Goal: Book appointment/travel/reservation

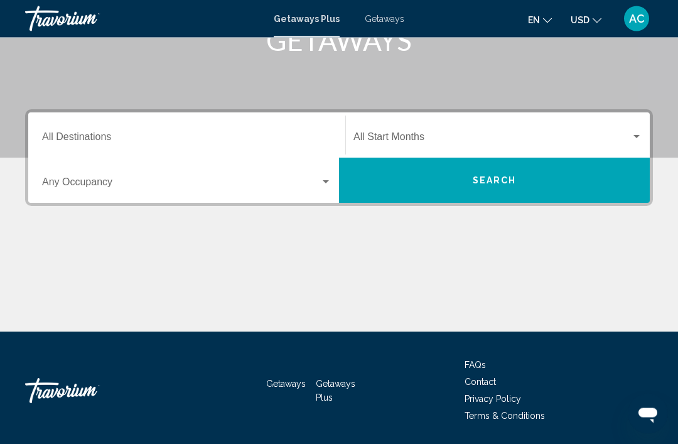
click at [77, 137] on input "Destination All Destinations" at bounding box center [186, 139] width 289 height 11
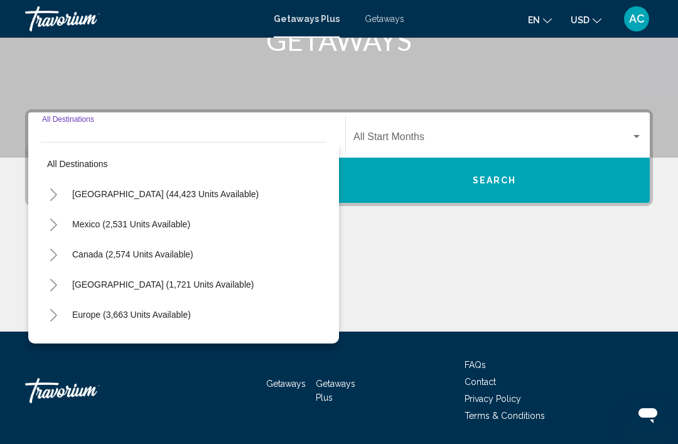
scroll to position [220, 0]
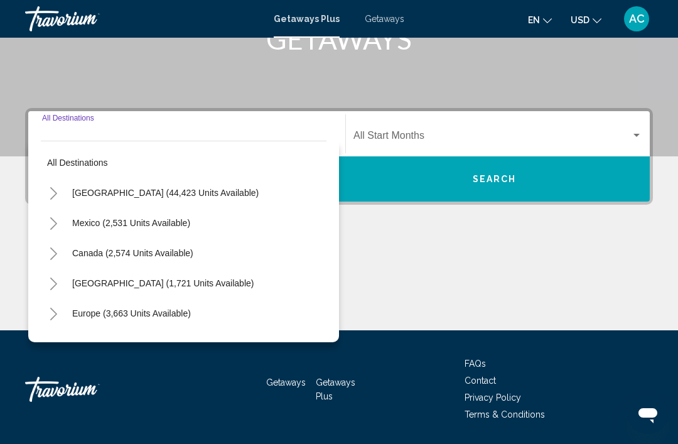
click at [83, 281] on span "[GEOGRAPHIC_DATA] (1,721 units available)" at bounding box center [162, 283] width 181 height 10
type input "**********"
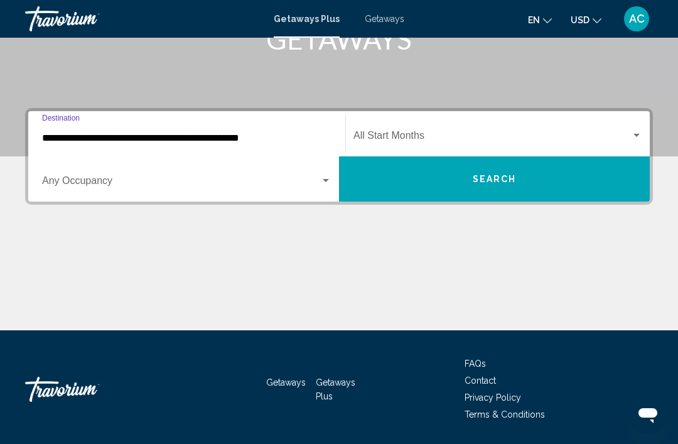
click at [538, 192] on button "Search" at bounding box center [494, 178] width 311 height 45
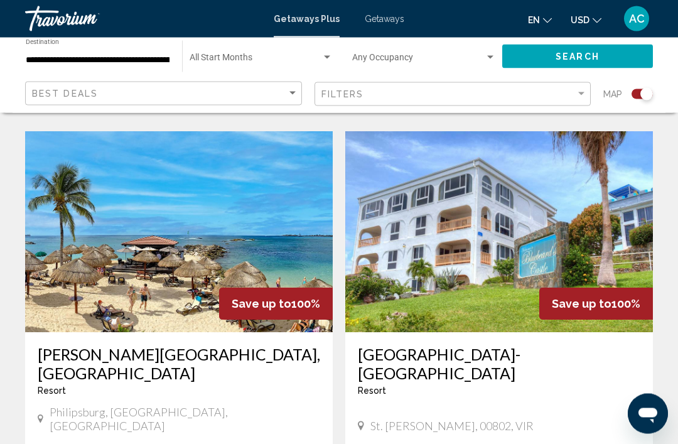
scroll to position [1348, 0]
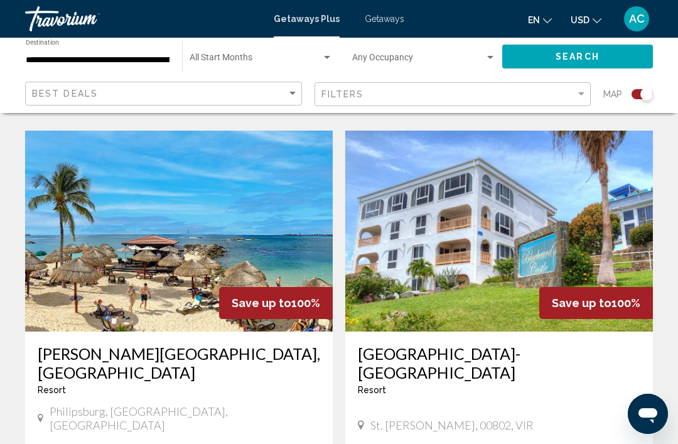
click at [245, 225] on img "Main content" at bounding box center [178, 231] width 307 height 201
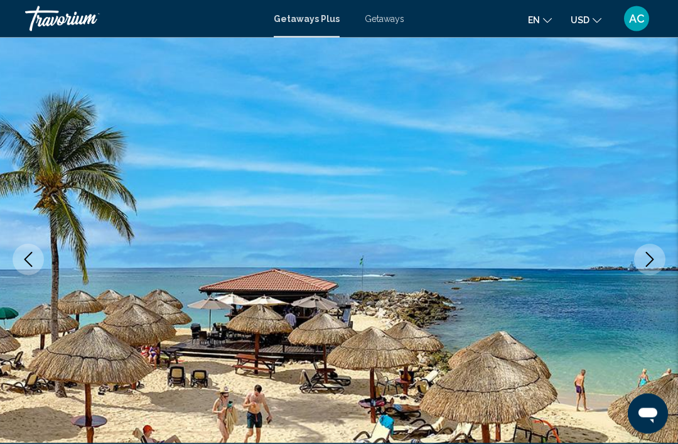
scroll to position [77, 0]
click at [645, 263] on icon "Next image" at bounding box center [649, 259] width 15 height 15
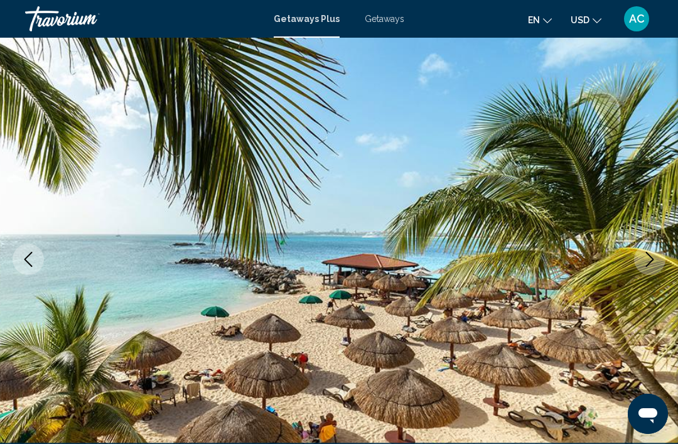
click at [643, 265] on icon "Next image" at bounding box center [649, 259] width 15 height 15
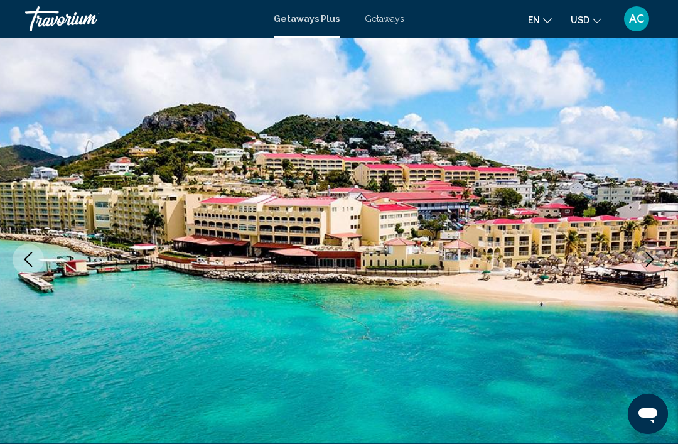
click at [638, 266] on button "Next image" at bounding box center [649, 258] width 31 height 31
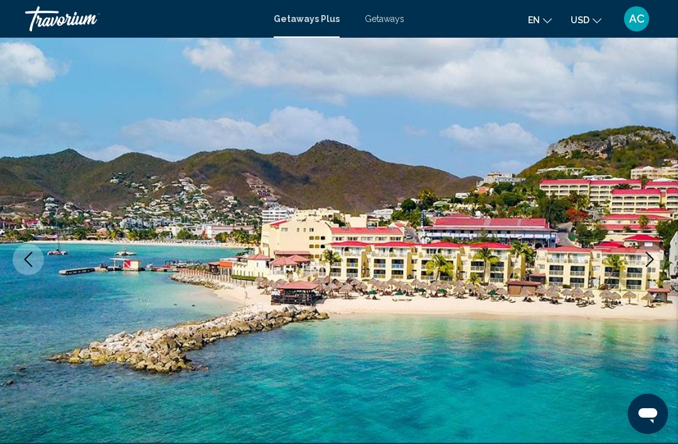
click at [648, 258] on icon "Next image" at bounding box center [649, 259] width 15 height 15
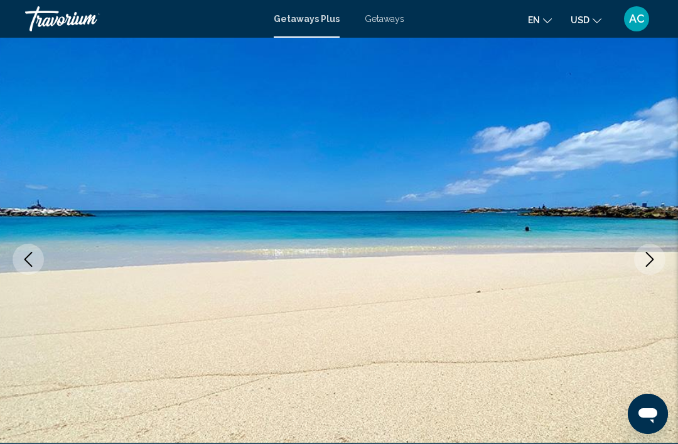
click at [647, 257] on icon "Next image" at bounding box center [649, 259] width 15 height 15
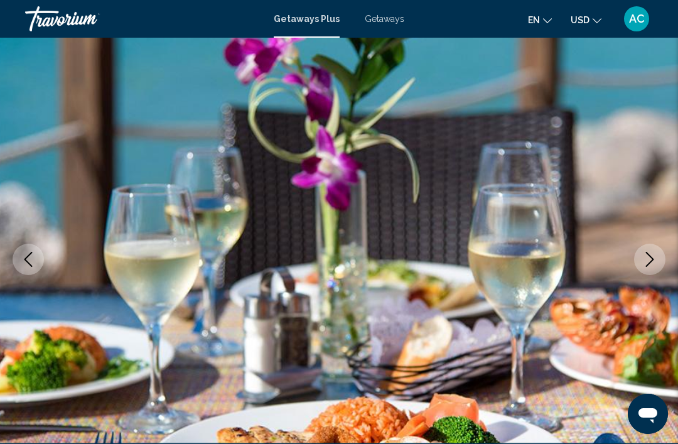
click at [645, 262] on icon "Next image" at bounding box center [649, 259] width 15 height 15
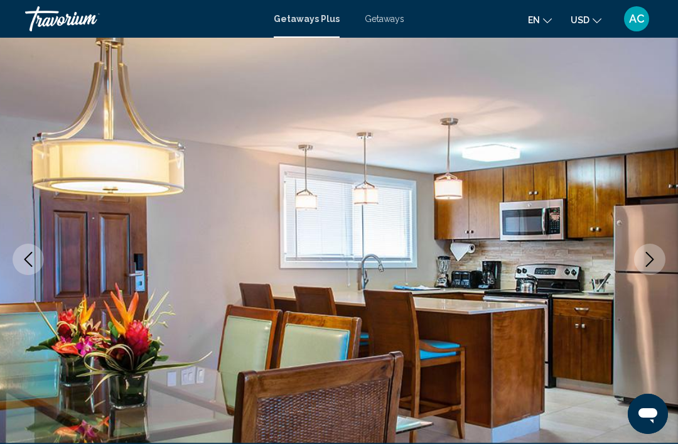
click at [651, 256] on icon "Next image" at bounding box center [649, 259] width 15 height 15
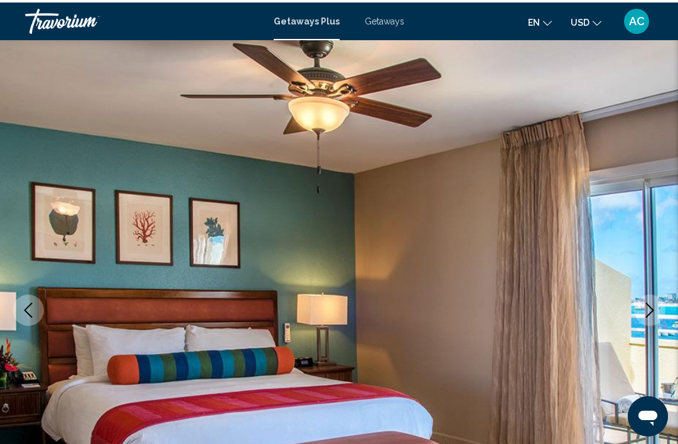
scroll to position [0, 0]
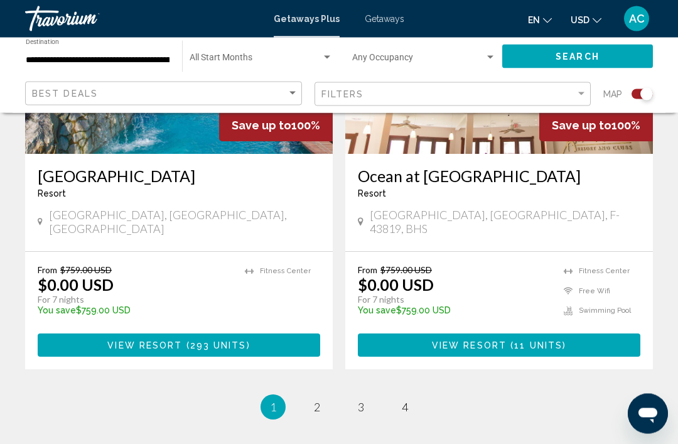
scroll to position [2885, 0]
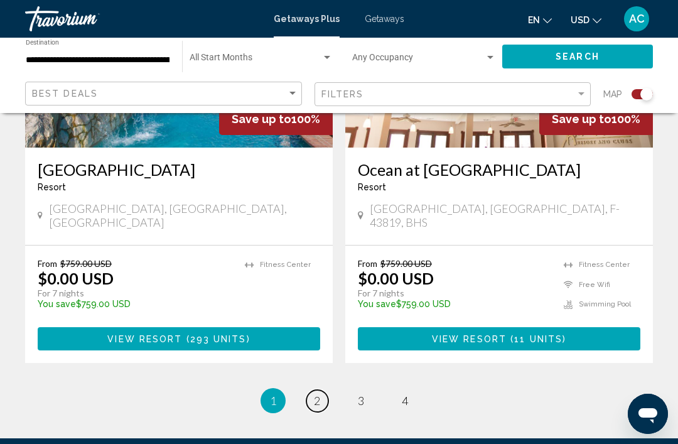
click at [314, 393] on span "2" at bounding box center [317, 400] width 6 height 14
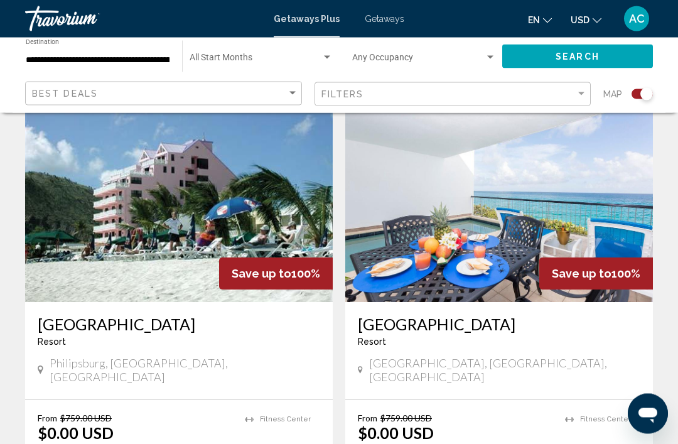
scroll to position [451, 0]
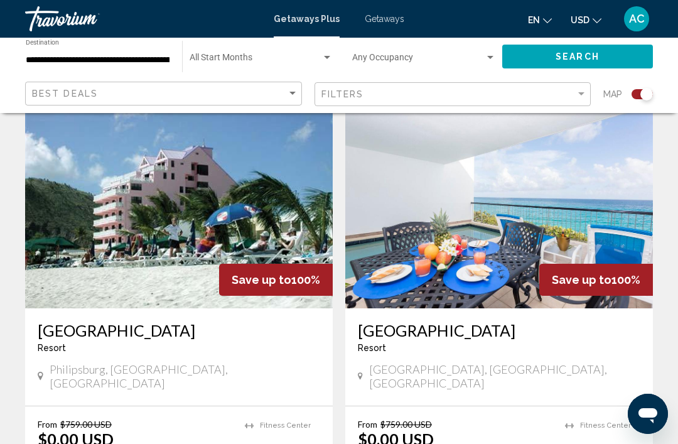
click at [611, 245] on img "Main content" at bounding box center [498, 207] width 307 height 201
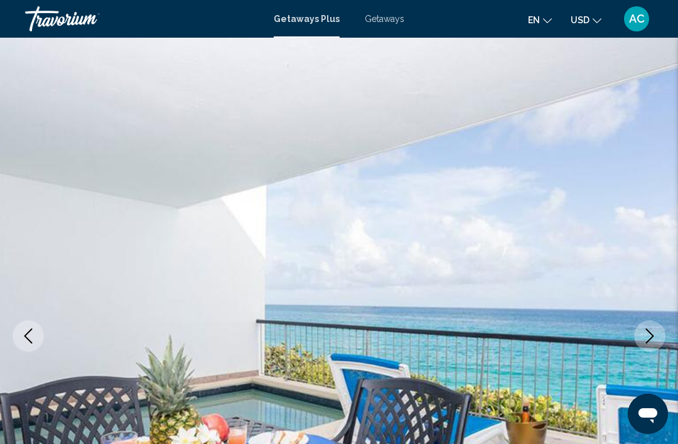
click at [642, 333] on icon "Next image" at bounding box center [649, 335] width 15 height 15
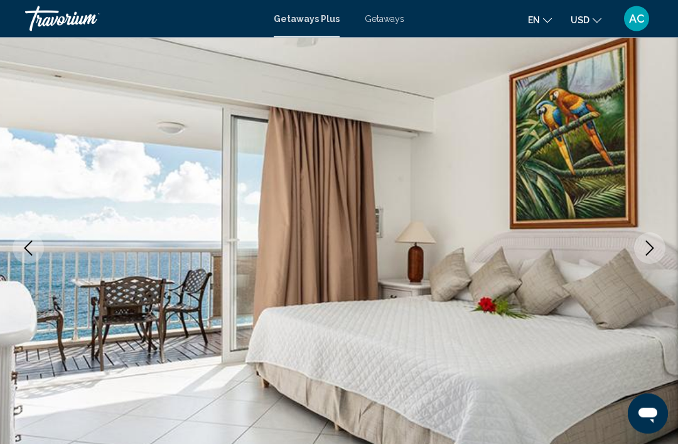
scroll to position [90, 0]
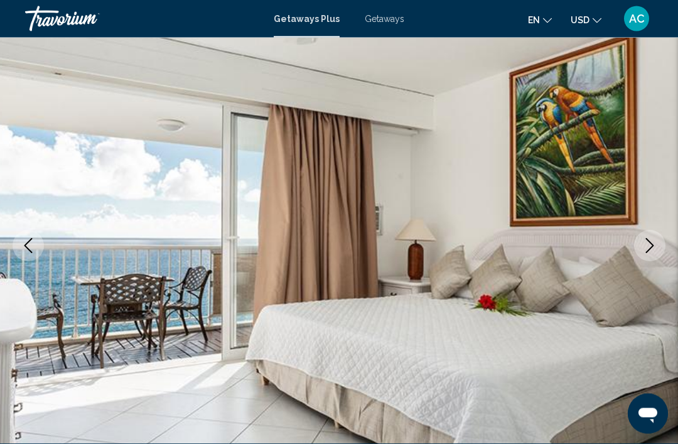
click at [634, 252] on img "Main content" at bounding box center [339, 246] width 678 height 596
click at [646, 248] on icon "Next image" at bounding box center [649, 245] width 15 height 15
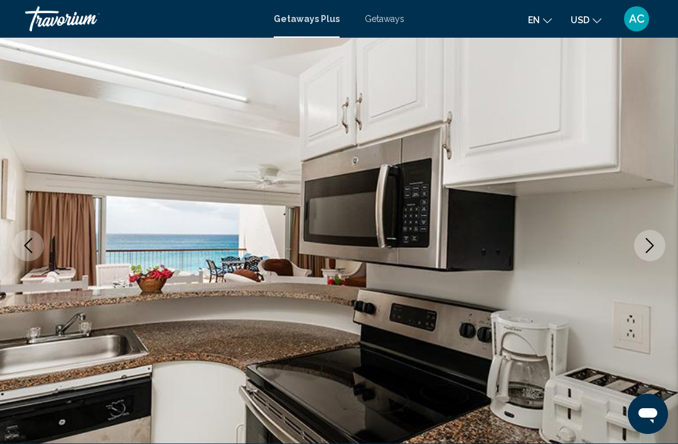
click at [649, 252] on icon "Next image" at bounding box center [649, 245] width 15 height 15
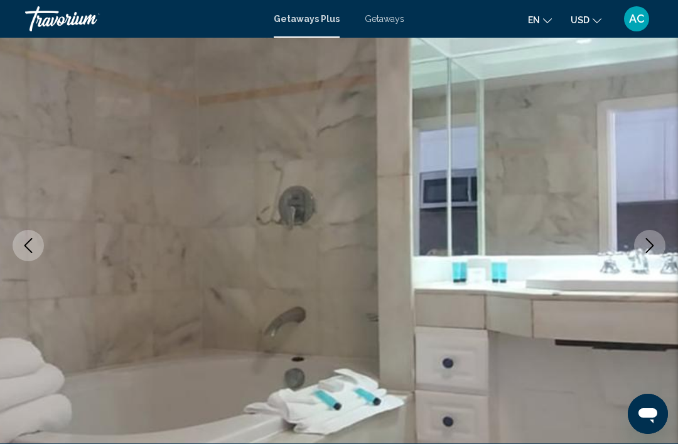
click at [653, 253] on button "Next image" at bounding box center [649, 245] width 31 height 31
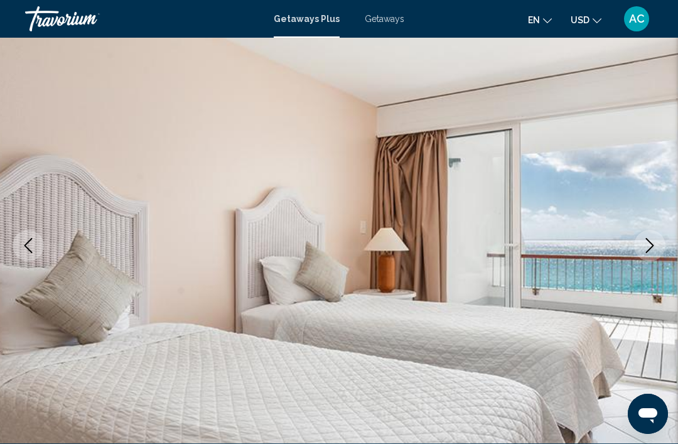
click at [650, 250] on icon "Next image" at bounding box center [649, 245] width 15 height 15
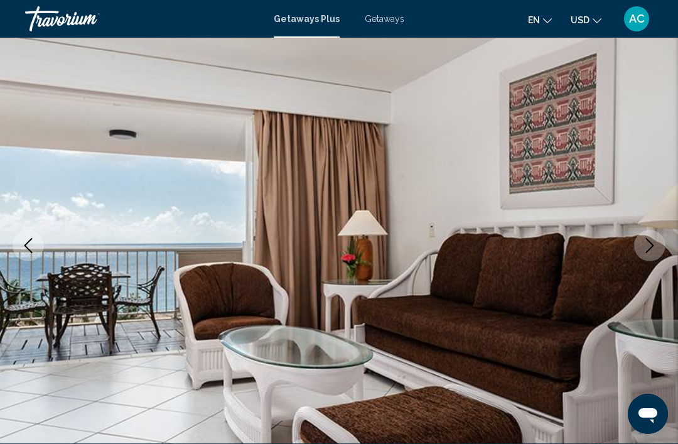
click at [649, 251] on icon "Next image" at bounding box center [649, 245] width 15 height 15
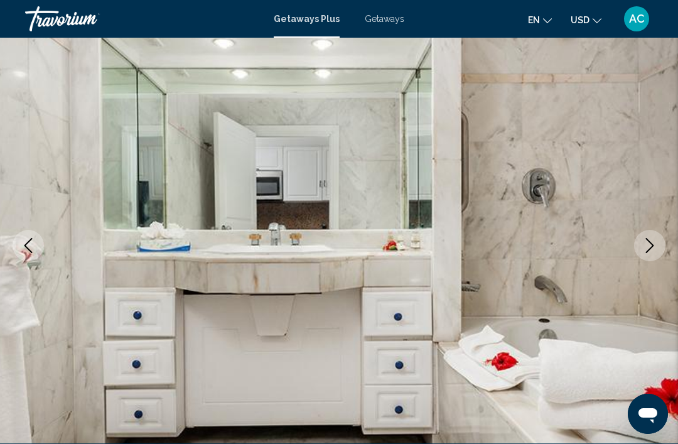
click at [649, 252] on icon "Next image" at bounding box center [649, 245] width 15 height 15
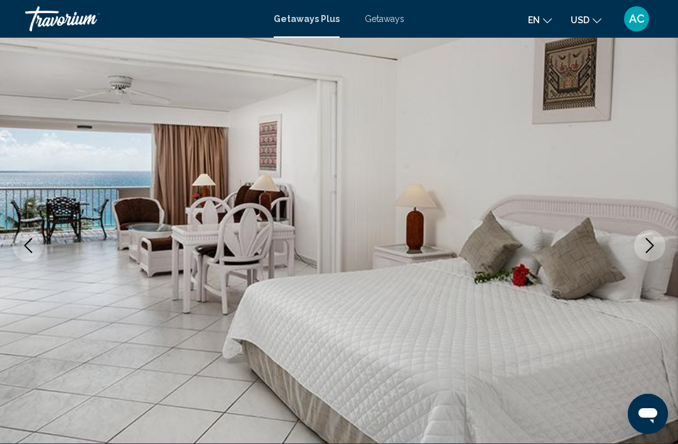
click at [651, 250] on icon "Next image" at bounding box center [649, 245] width 15 height 15
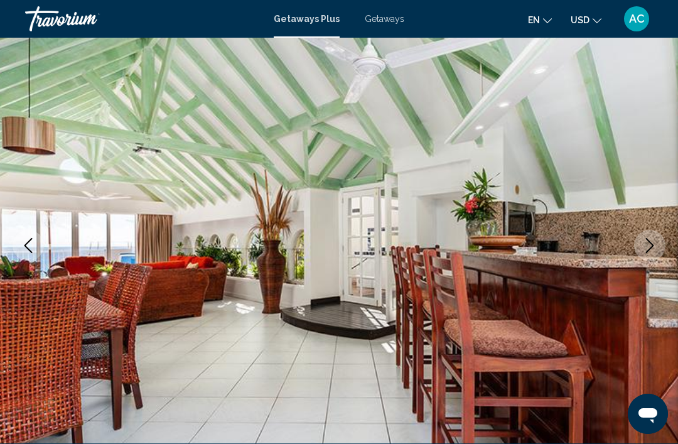
click at [646, 252] on icon "Next image" at bounding box center [650, 245] width 8 height 15
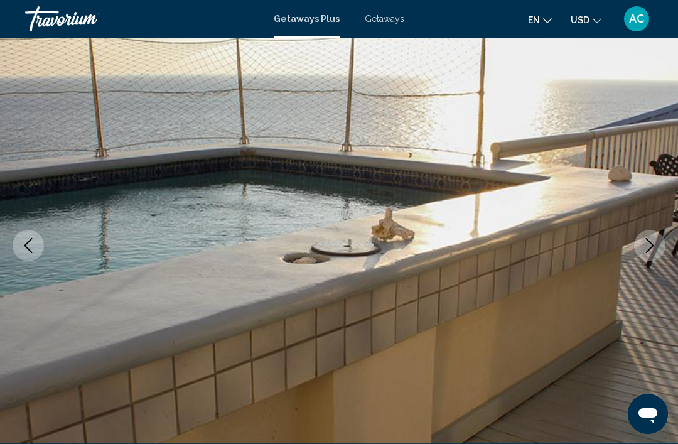
click at [648, 251] on icon "Next image" at bounding box center [649, 245] width 15 height 15
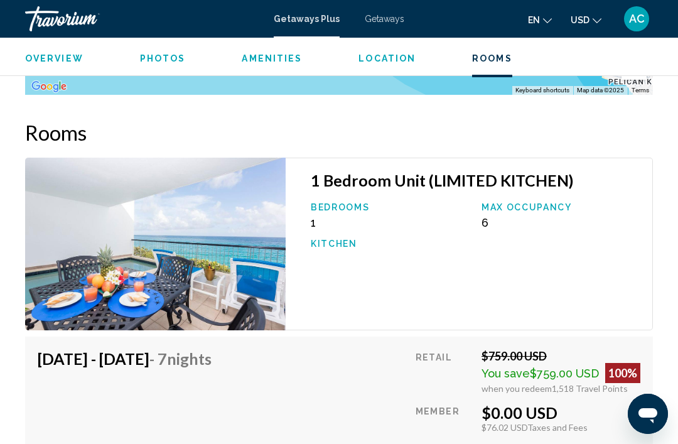
scroll to position [2322, 0]
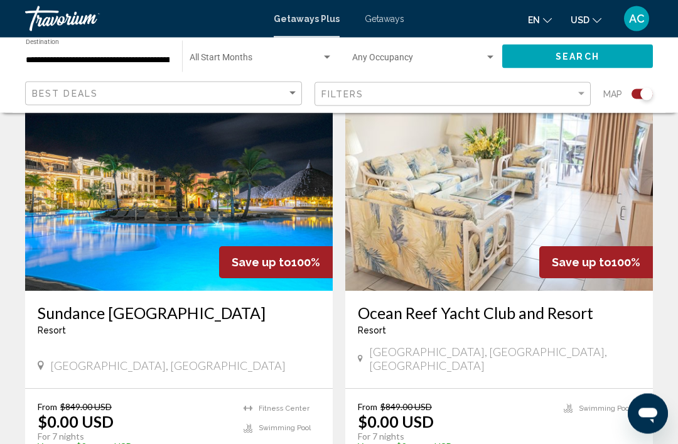
scroll to position [910, 0]
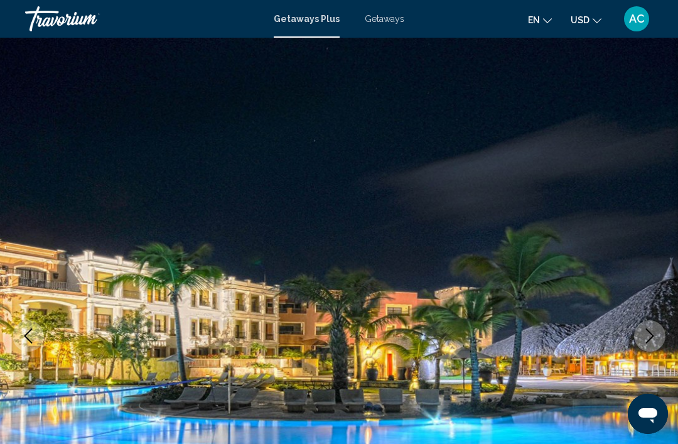
click at [643, 338] on icon "Next image" at bounding box center [649, 335] width 15 height 15
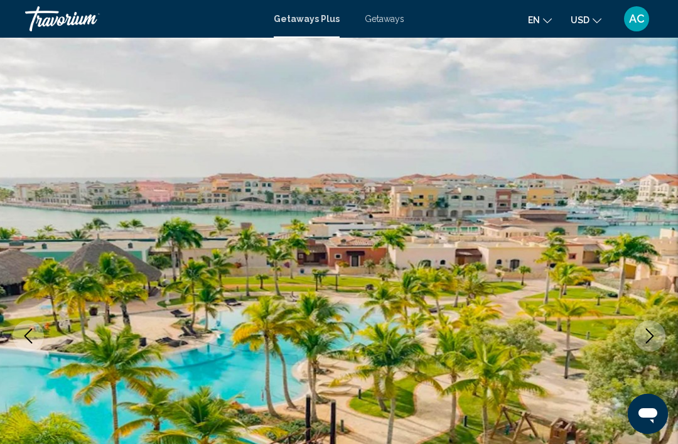
click at [648, 324] on button "Next image" at bounding box center [649, 335] width 31 height 31
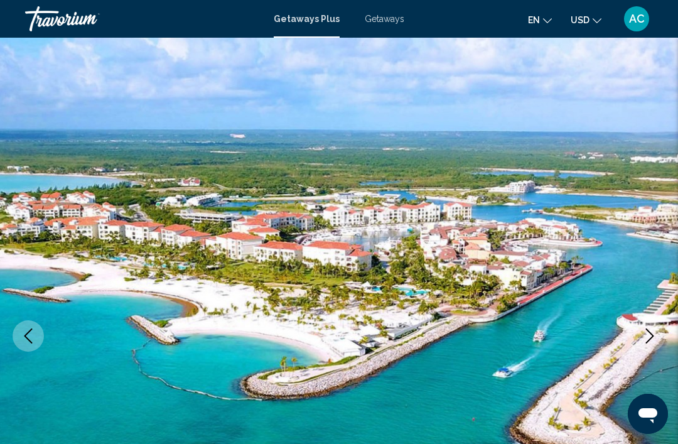
click at [649, 320] on button "Next image" at bounding box center [649, 335] width 31 height 31
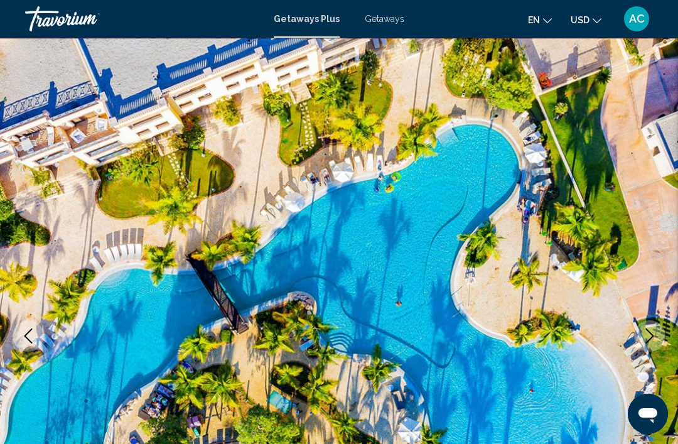
click at [649, 321] on button "Next image" at bounding box center [649, 335] width 31 height 31
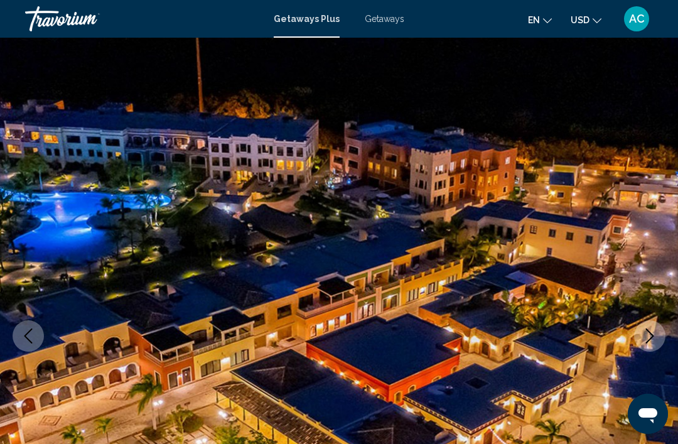
click at [649, 315] on img "Main content" at bounding box center [339, 336] width 678 height 596
click at [645, 326] on button "Next image" at bounding box center [649, 335] width 31 height 31
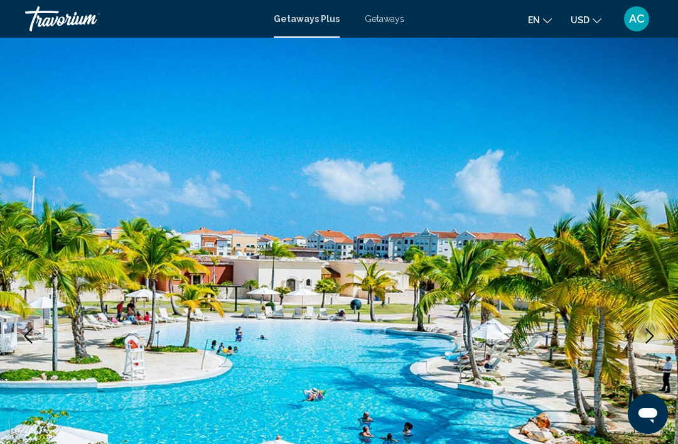
click at [648, 331] on icon "Next image" at bounding box center [649, 335] width 15 height 15
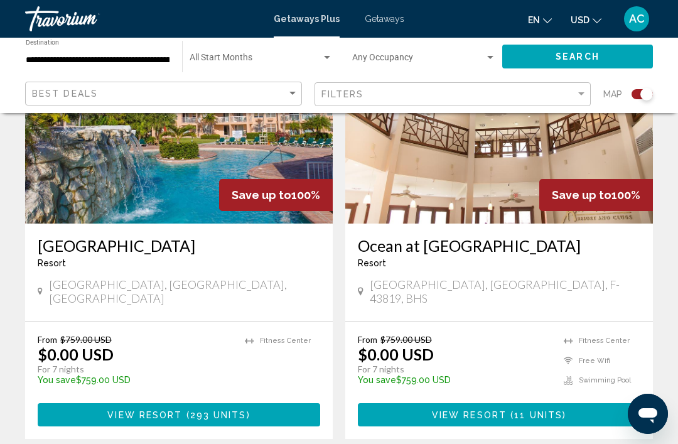
scroll to position [2887, 0]
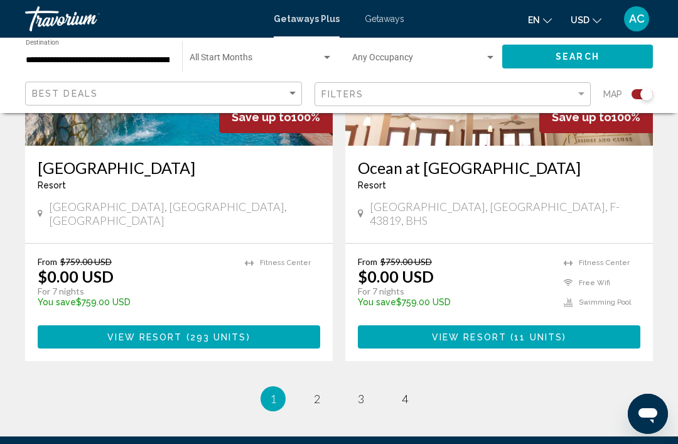
click at [332, 386] on ul "1 / 4 You're on page 1 page 2 page 3 page 4" at bounding box center [338, 398] width 627 height 25
click at [324, 388] on link "page 2" at bounding box center [317, 399] width 22 height 22
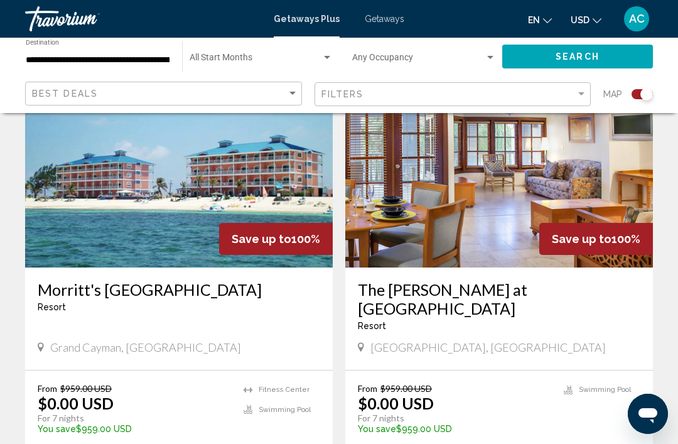
scroll to position [2694, 0]
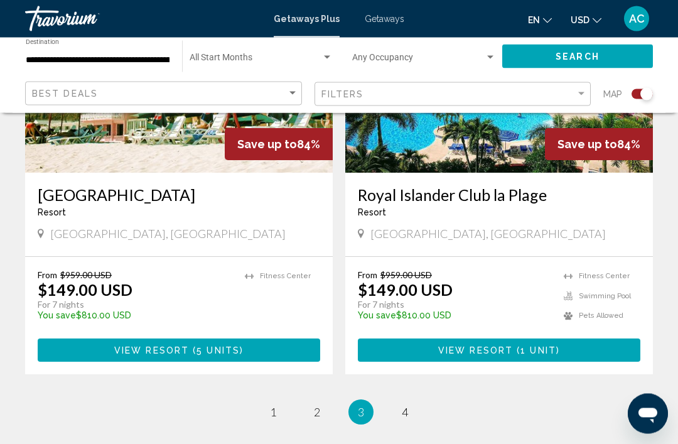
scroll to position [2758, 0]
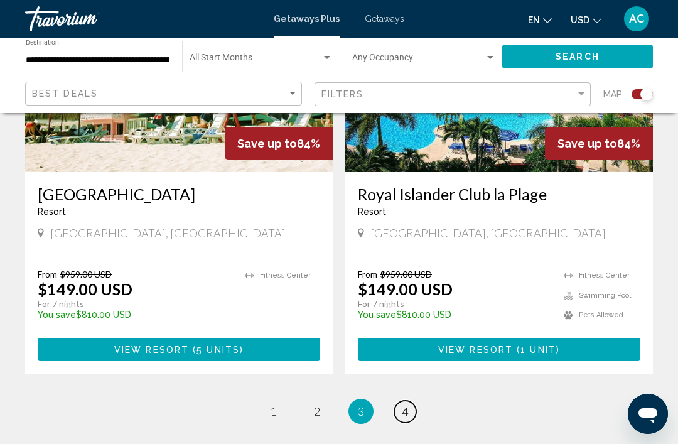
click at [407, 404] on span "4" at bounding box center [405, 411] width 6 height 14
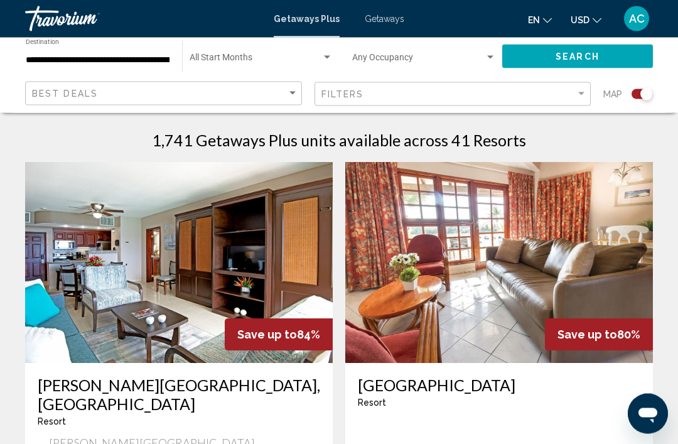
scroll to position [372, 0]
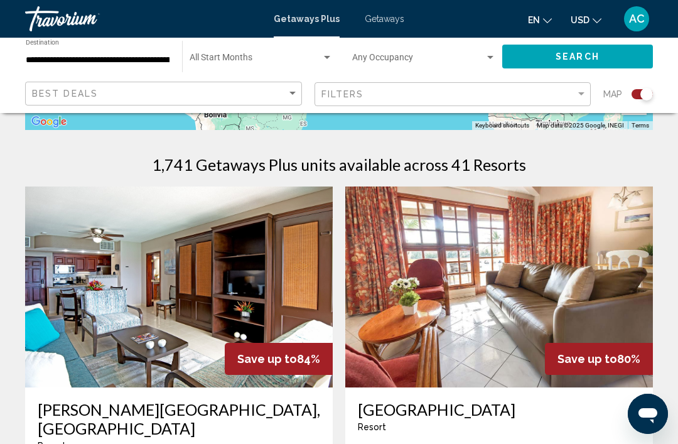
click at [134, 55] on input "**********" at bounding box center [98, 60] width 144 height 10
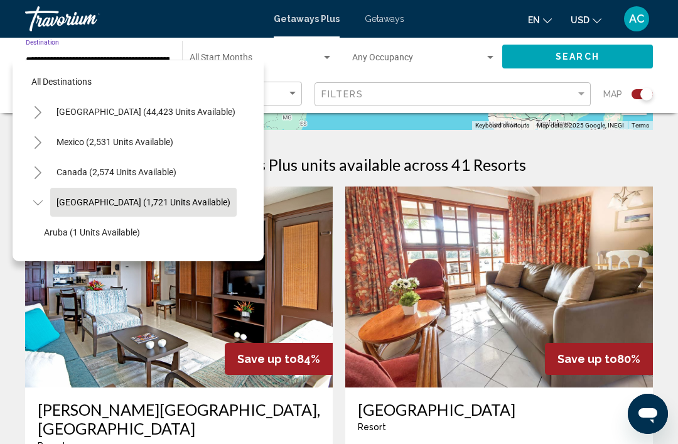
scroll to position [45, 11]
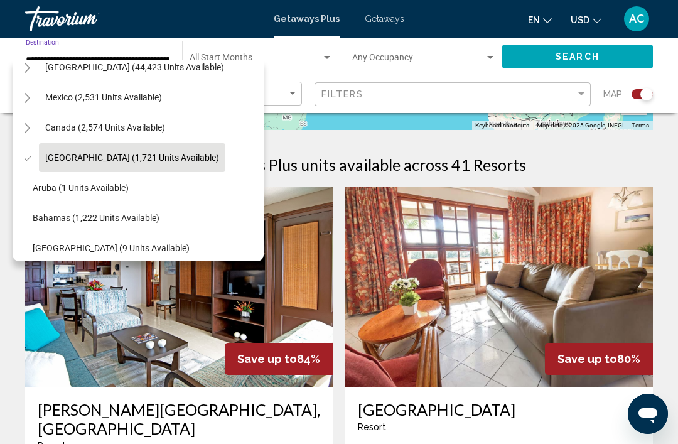
click at [35, 152] on button "Toggle Caribbean & Atlantic Islands (1,721 units available)" at bounding box center [26, 157] width 25 height 25
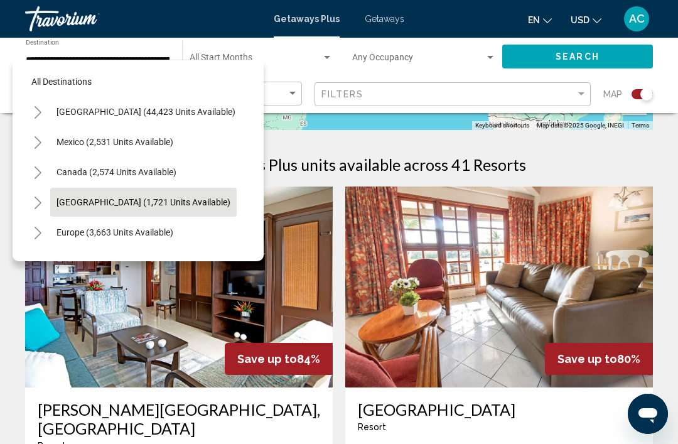
scroll to position [0, 4]
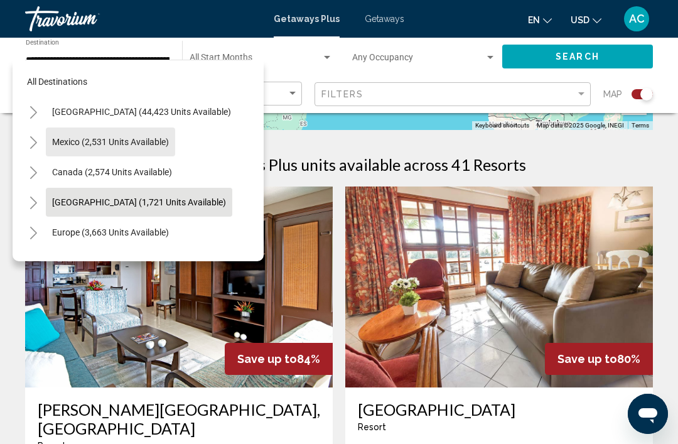
click at [145, 144] on span "Mexico (2,531 units available)" at bounding box center [110, 142] width 117 height 10
type input "**********"
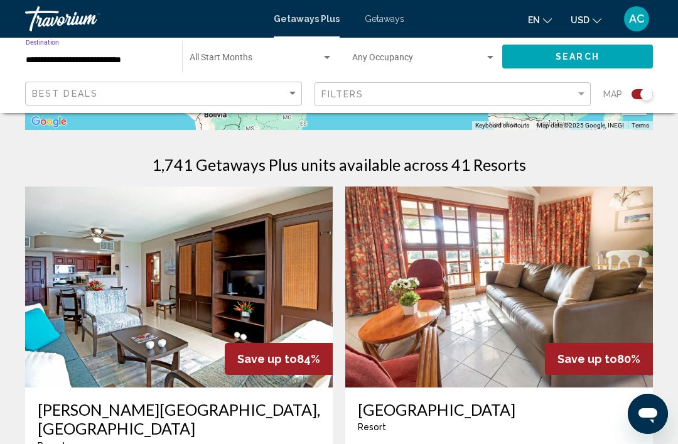
click at [548, 58] on button "Search" at bounding box center [577, 56] width 151 height 23
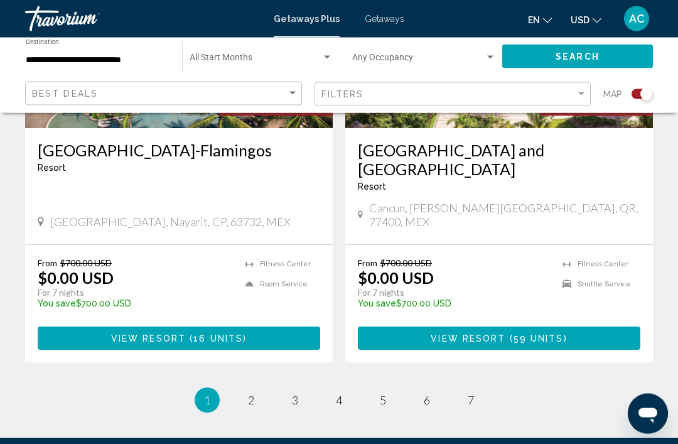
scroll to position [2859, 0]
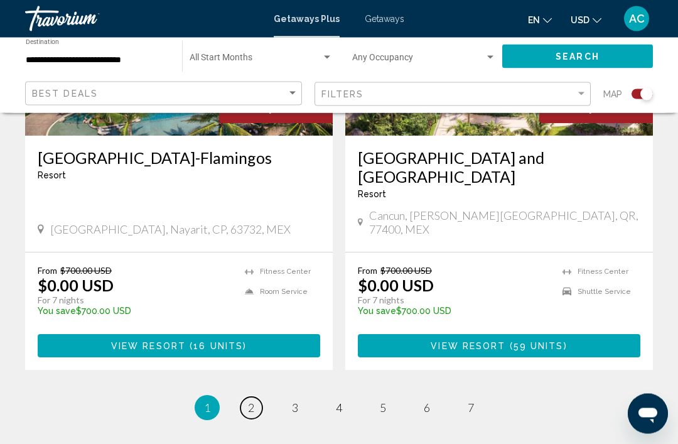
click at [261, 397] on link "page 2" at bounding box center [251, 408] width 22 height 22
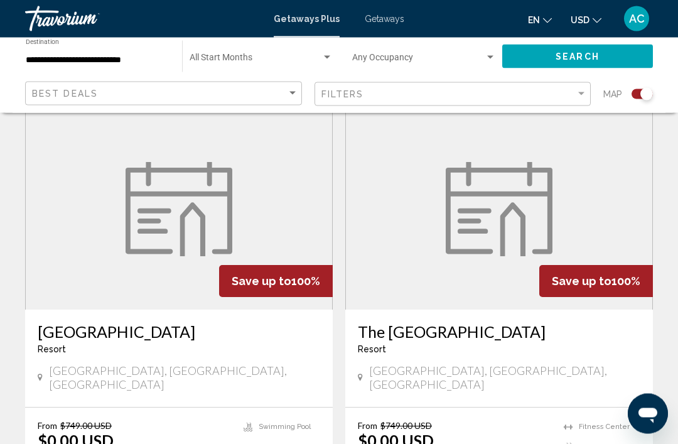
scroll to position [1800, 0]
click at [521, 217] on figure "Main content" at bounding box center [499, 209] width 306 height 201
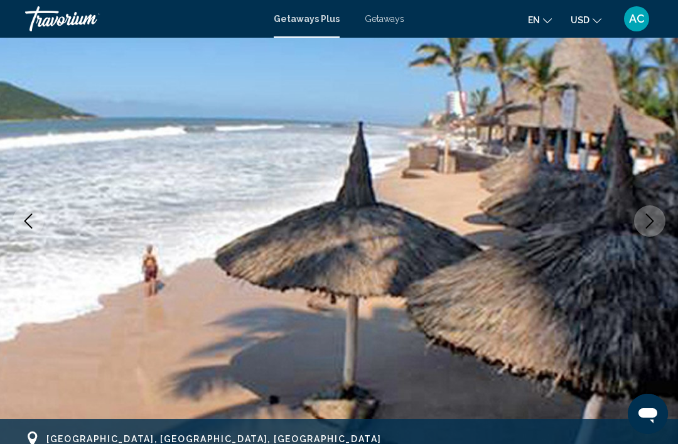
scroll to position [114, 0]
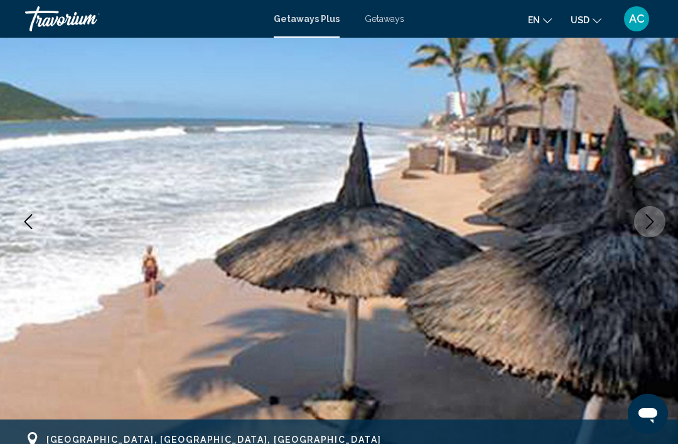
click at [653, 213] on button "Next image" at bounding box center [649, 221] width 31 height 31
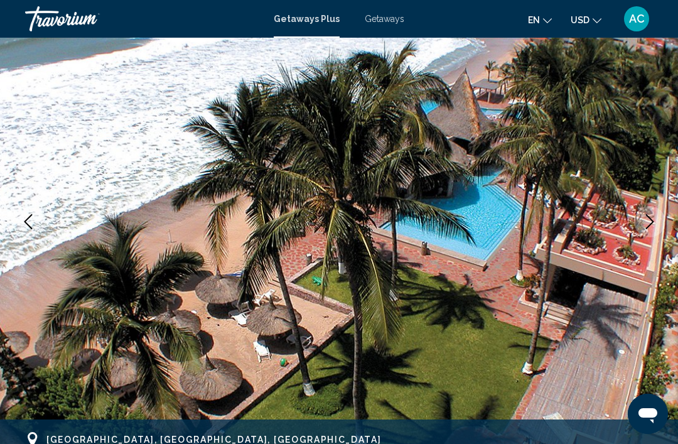
click at [656, 216] on icon "Next image" at bounding box center [649, 221] width 15 height 15
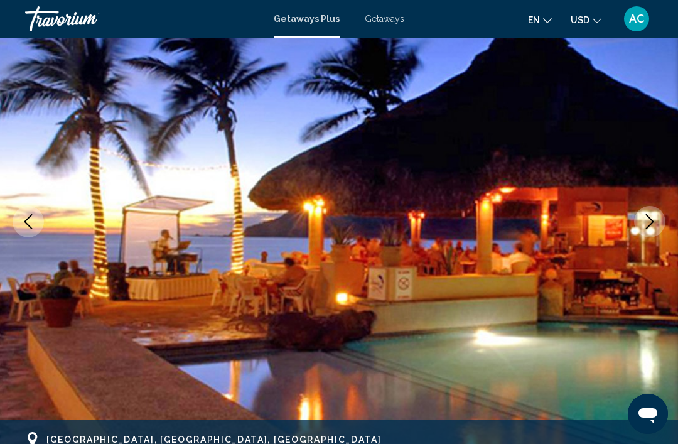
click at [656, 216] on icon "Next image" at bounding box center [649, 221] width 15 height 15
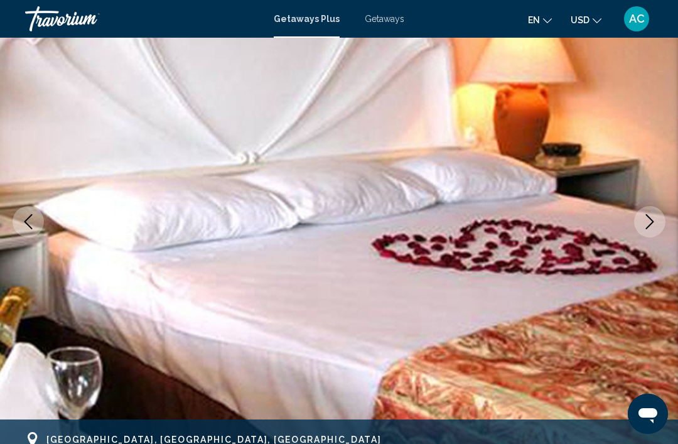
click at [654, 223] on icon "Next image" at bounding box center [649, 221] width 15 height 15
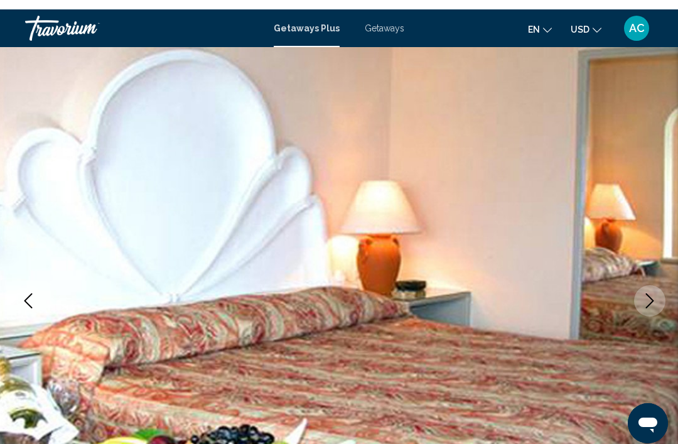
scroll to position [0, 0]
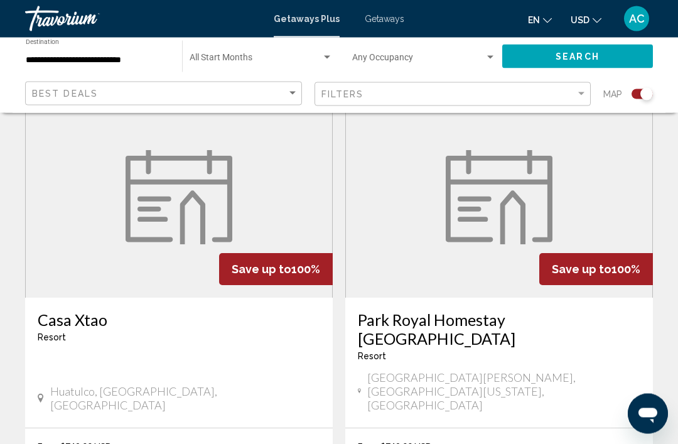
scroll to position [2709, 0]
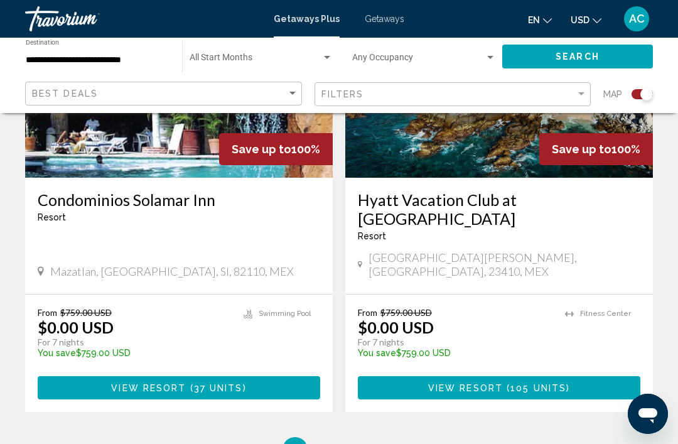
scroll to position [2793, 0]
click at [349, 439] on link "page 4" at bounding box center [339, 450] width 22 height 22
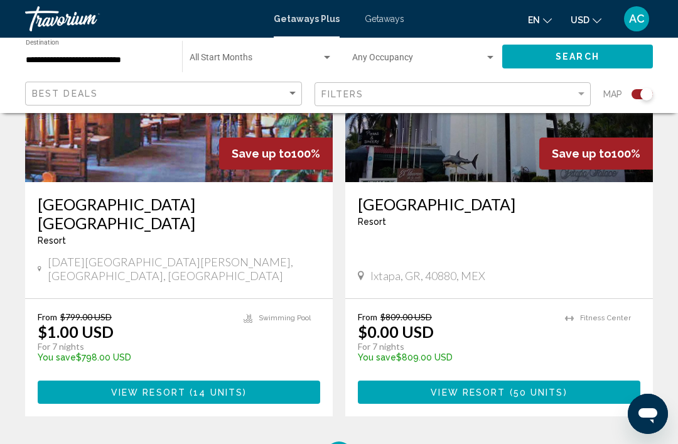
scroll to position [2842, 0]
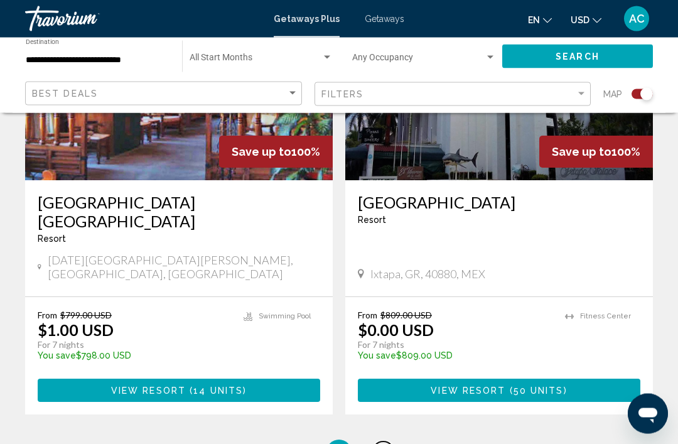
click at [385, 443] on span "5" at bounding box center [383, 452] width 6 height 14
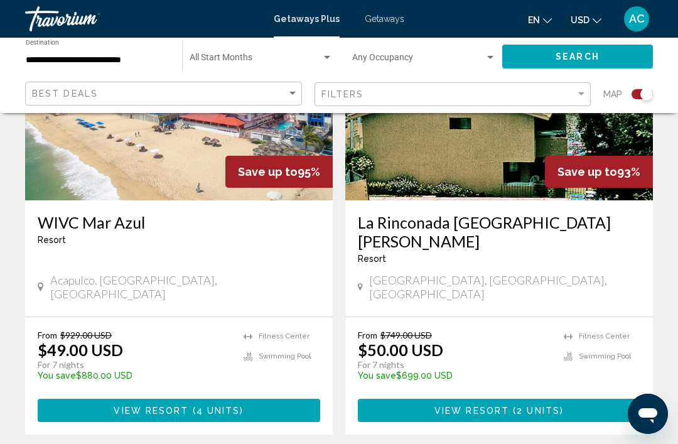
scroll to position [2868, 0]
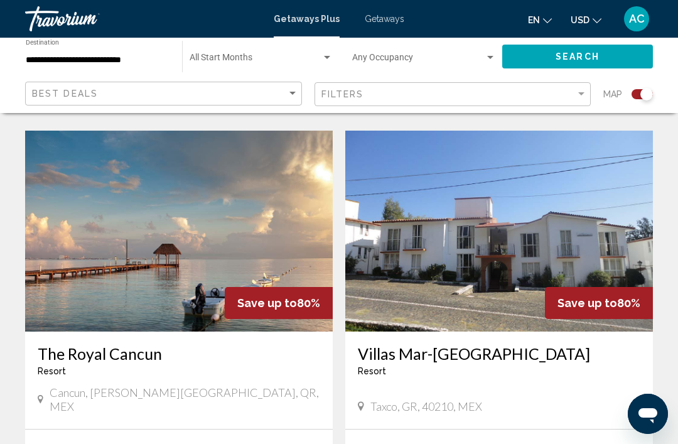
scroll to position [2215, 0]
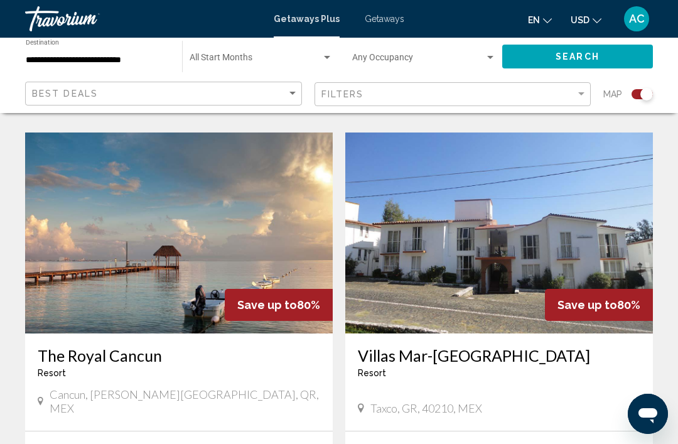
click at [191, 203] on img "Main content" at bounding box center [178, 232] width 307 height 201
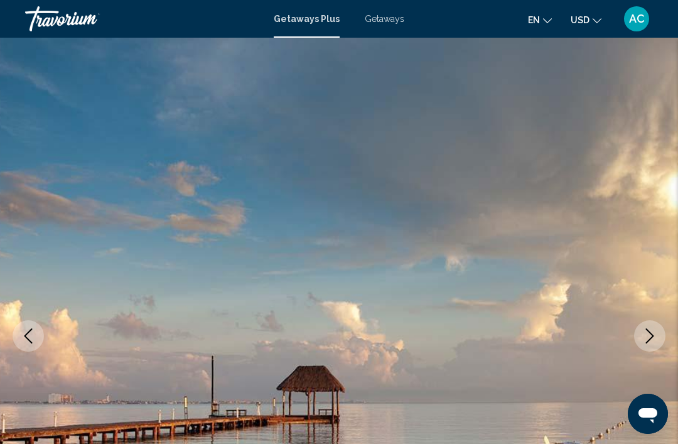
click at [637, 332] on button "Next image" at bounding box center [649, 335] width 31 height 31
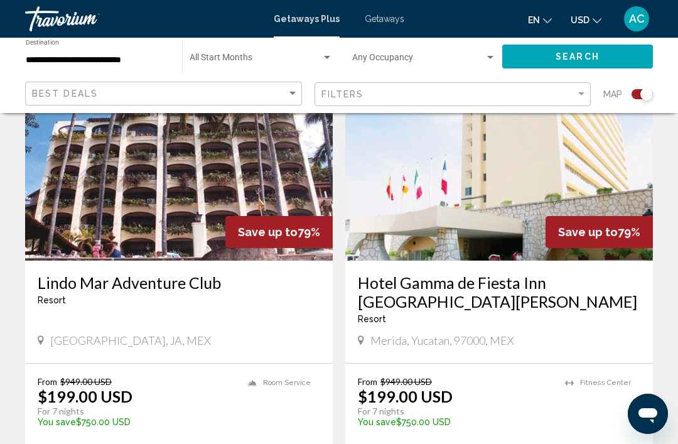
scroll to position [2830, 0]
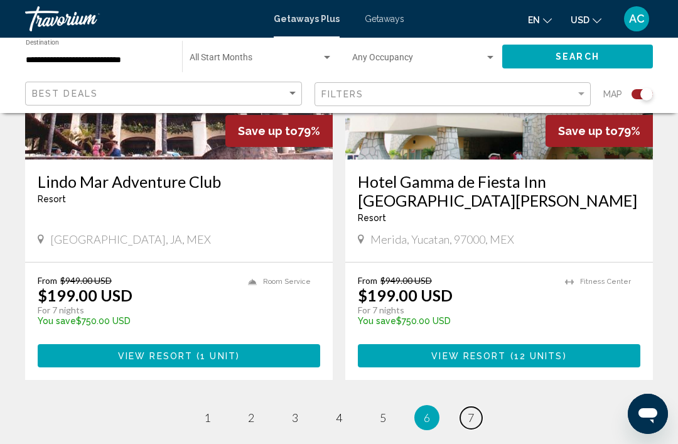
click at [476, 407] on link "page 7" at bounding box center [471, 418] width 22 height 22
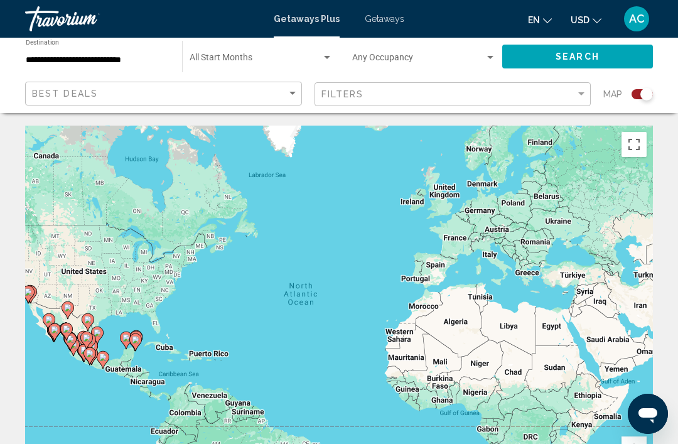
click at [125, 64] on input "**********" at bounding box center [98, 60] width 144 height 10
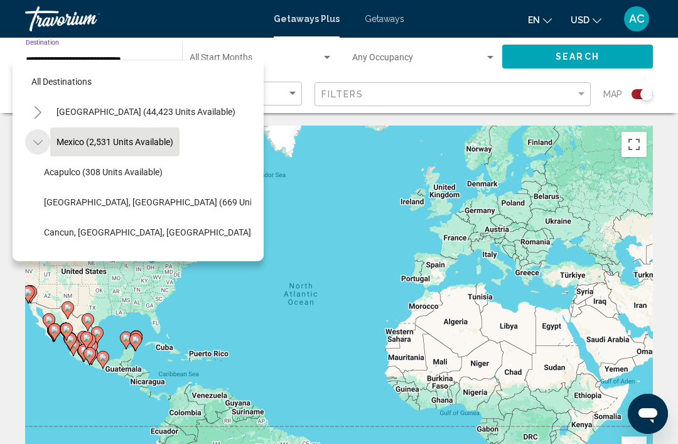
click at [50, 141] on button "Toggle Mexico (2,531 units available)" at bounding box center [37, 141] width 25 height 25
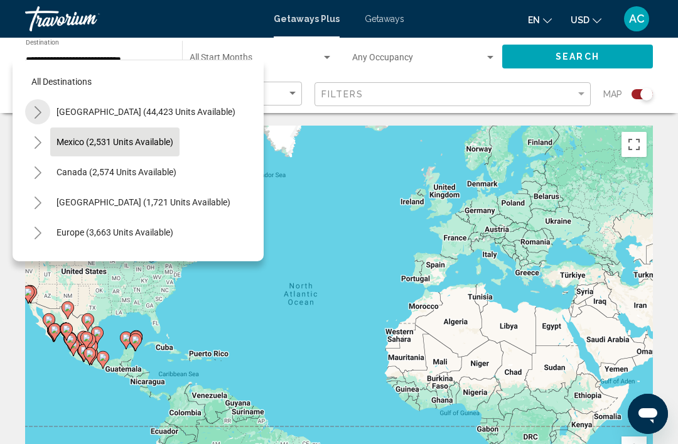
click at [37, 106] on icon "Toggle United States (44,423 units available)" at bounding box center [37, 112] width 9 height 13
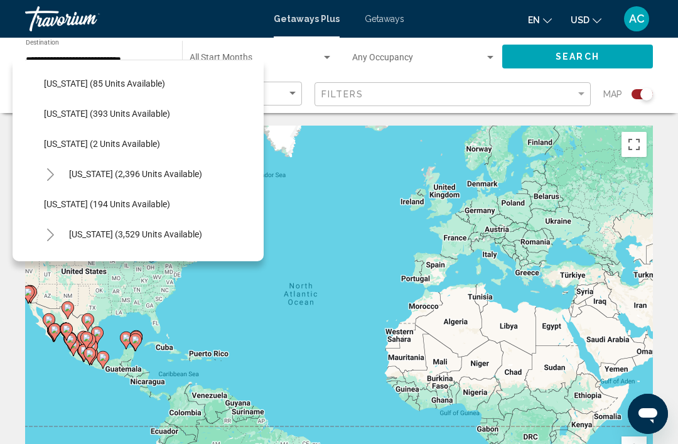
scroll to position [600, 0]
click at [127, 144] on span "[US_STATE] (2 units available)" at bounding box center [102, 144] width 116 height 10
type input "**********"
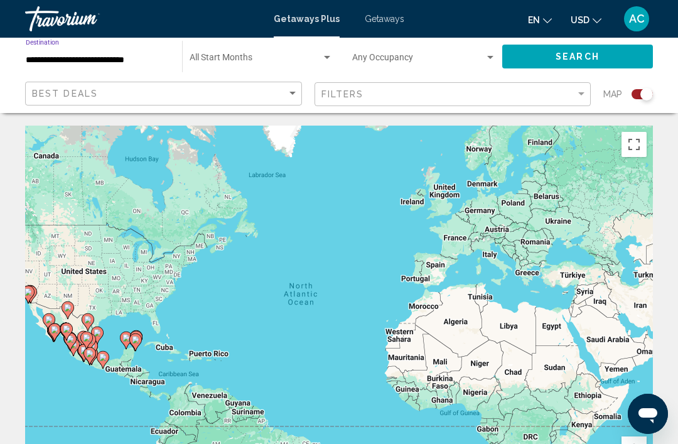
click at [570, 61] on span "Search" at bounding box center [577, 57] width 44 height 10
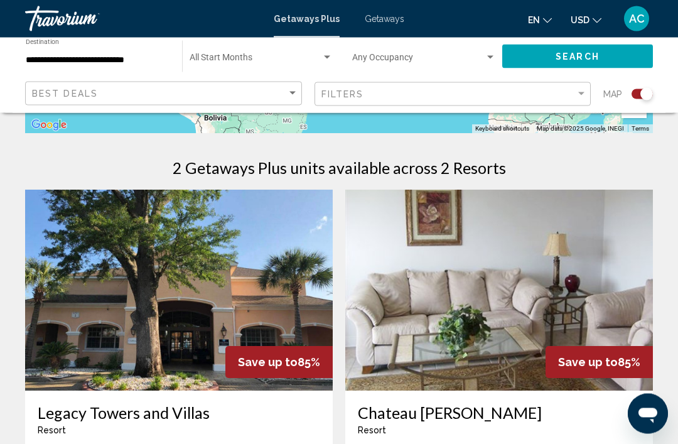
scroll to position [428, 0]
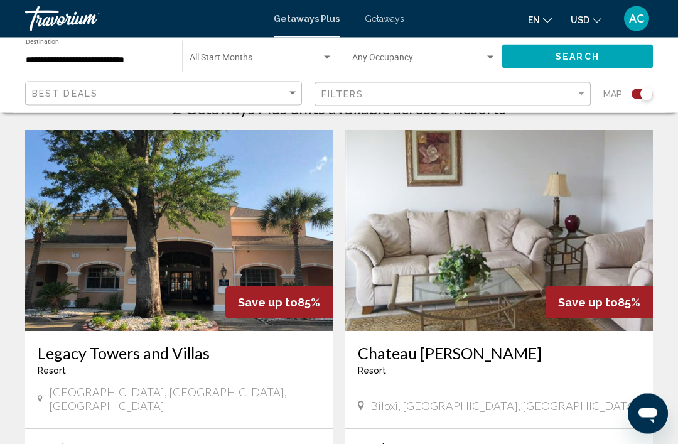
click at [270, 223] on img "Main content" at bounding box center [178, 231] width 307 height 201
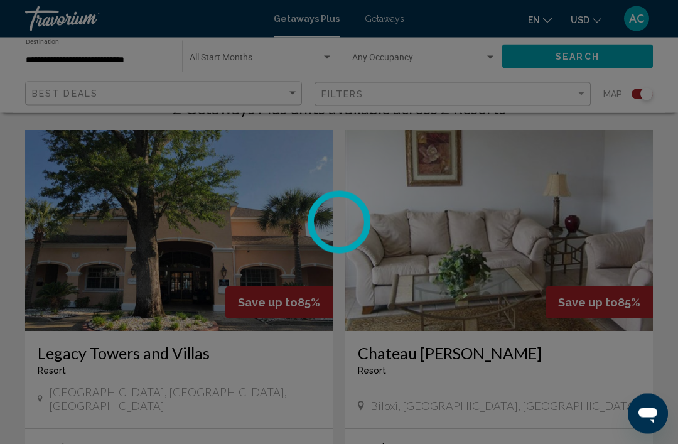
scroll to position [429, 0]
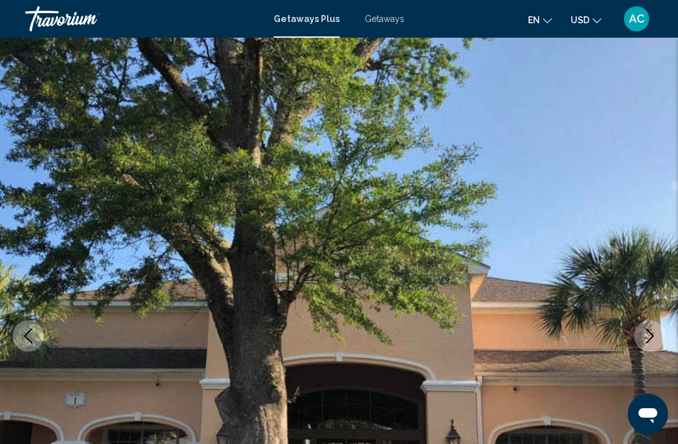
click at [648, 332] on icon "Next image" at bounding box center [649, 335] width 15 height 15
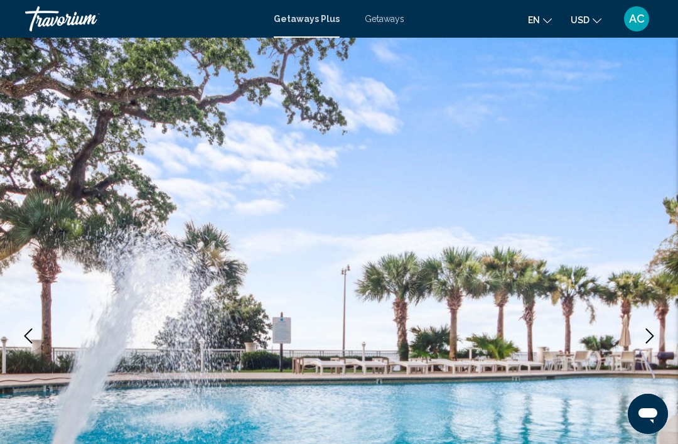
click at [641, 324] on button "Next image" at bounding box center [649, 335] width 31 height 31
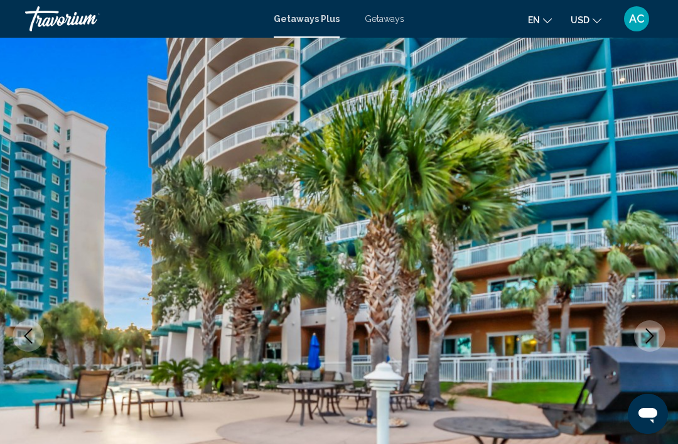
click at [641, 330] on button "Next image" at bounding box center [649, 335] width 31 height 31
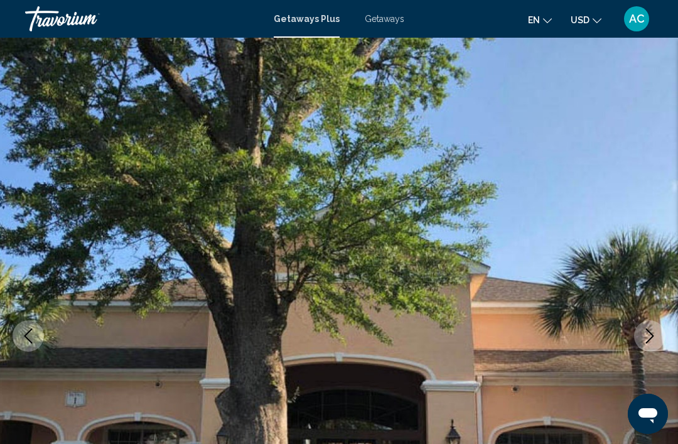
click at [646, 333] on icon "Next image" at bounding box center [649, 335] width 15 height 15
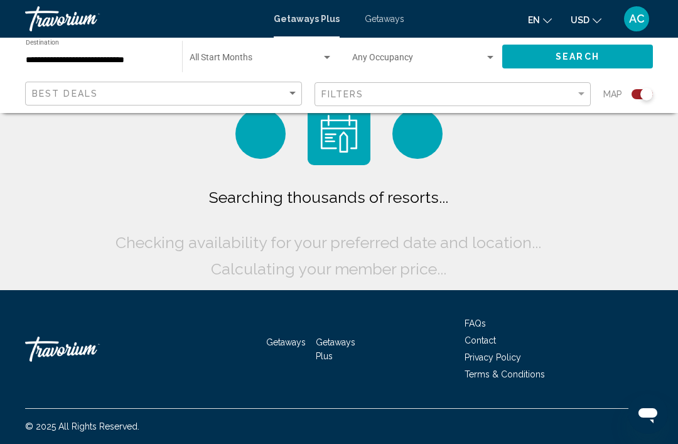
click at [129, 72] on div "**********" at bounding box center [98, 57] width 144 height 35
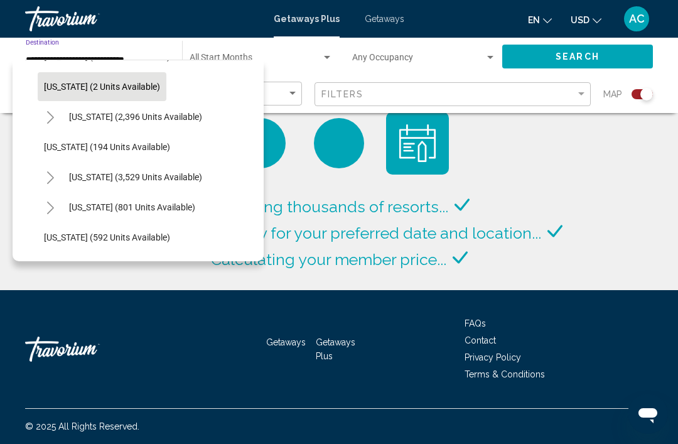
click at [53, 176] on icon "Toggle Nevada (3,529 units available)" at bounding box center [50, 177] width 9 height 13
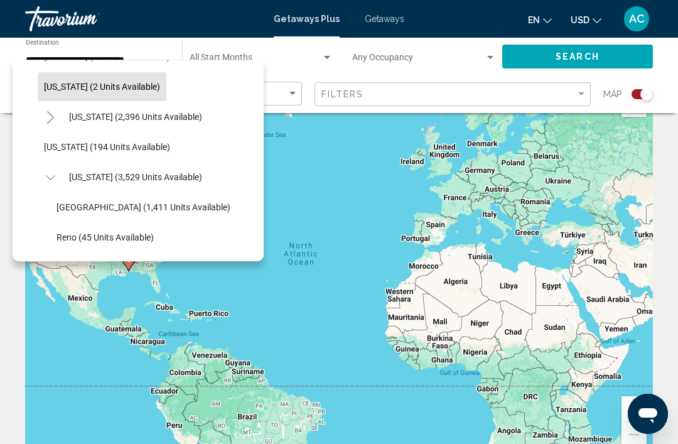
click at [125, 204] on span "[GEOGRAPHIC_DATA] (1,411 units available)" at bounding box center [143, 207] width 174 height 10
type input "**********"
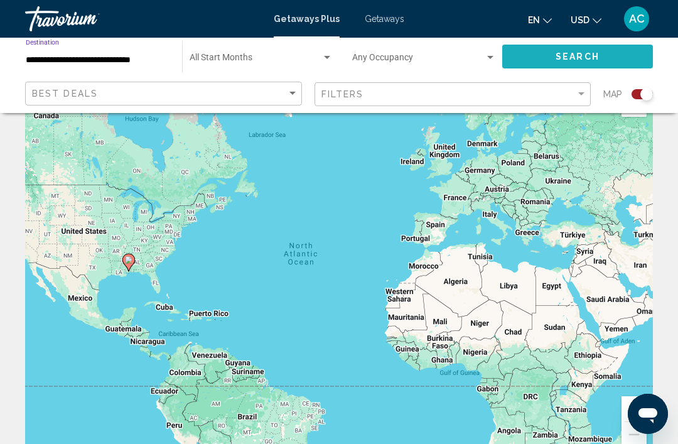
click at [585, 55] on span "Search" at bounding box center [577, 57] width 44 height 10
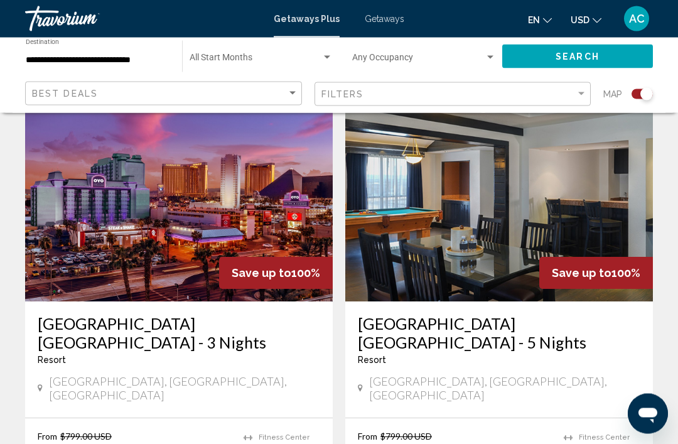
scroll to position [2741, 0]
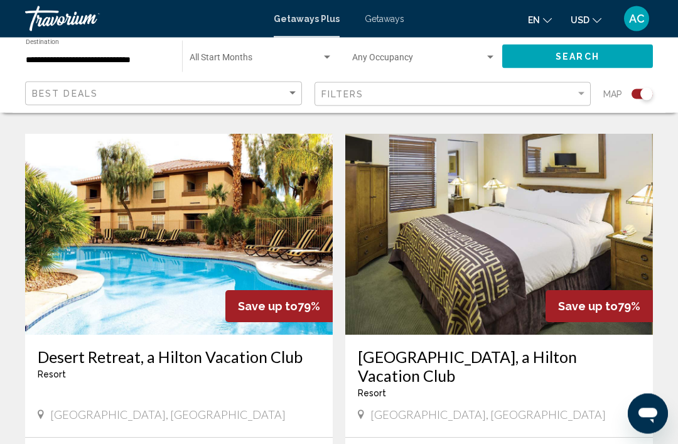
scroll to position [1703, 0]
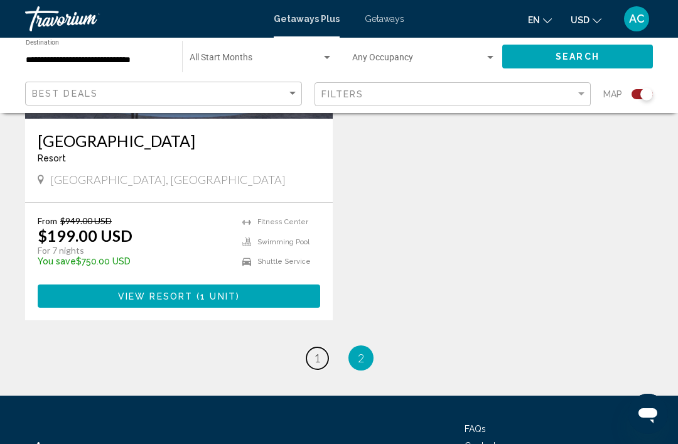
click at [309, 347] on link "page 1" at bounding box center [317, 358] width 22 height 22
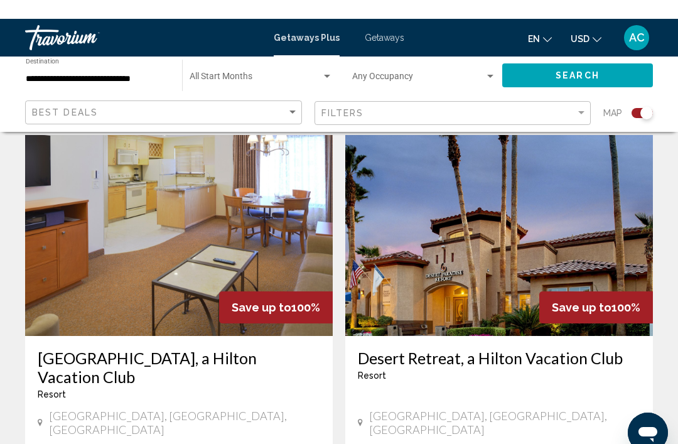
scroll to position [883, 0]
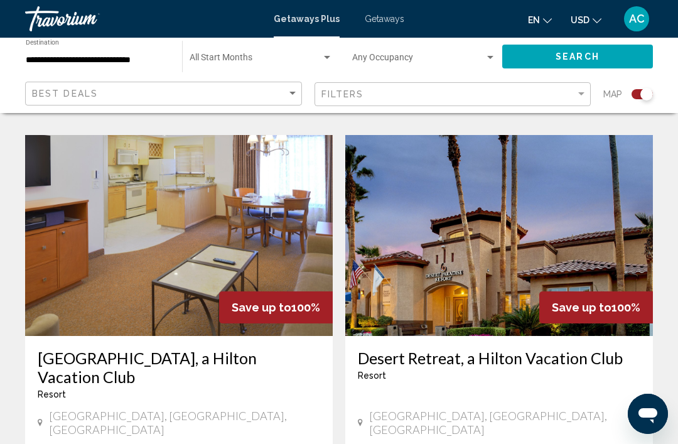
click at [461, 271] on img "Main content" at bounding box center [498, 235] width 307 height 201
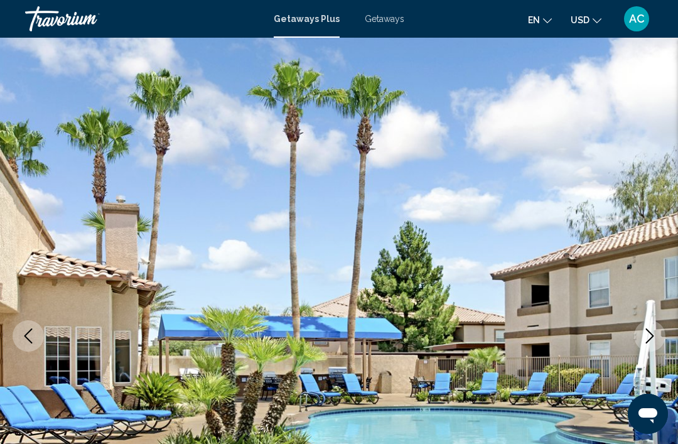
click at [646, 331] on icon "Next image" at bounding box center [649, 335] width 15 height 15
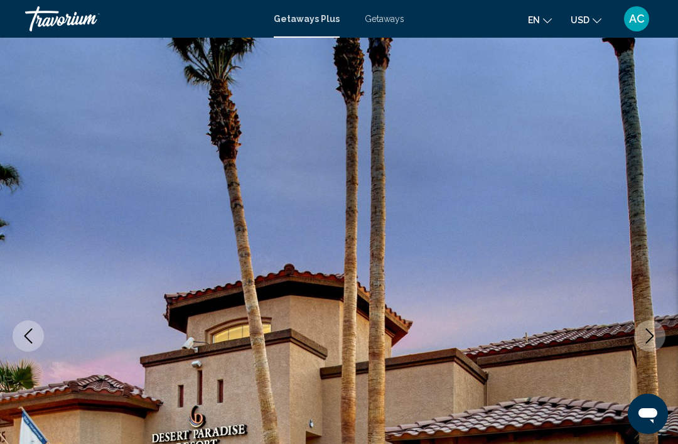
click at [633, 329] on img "Main content" at bounding box center [339, 336] width 678 height 596
click at [641, 323] on button "Next image" at bounding box center [649, 335] width 31 height 31
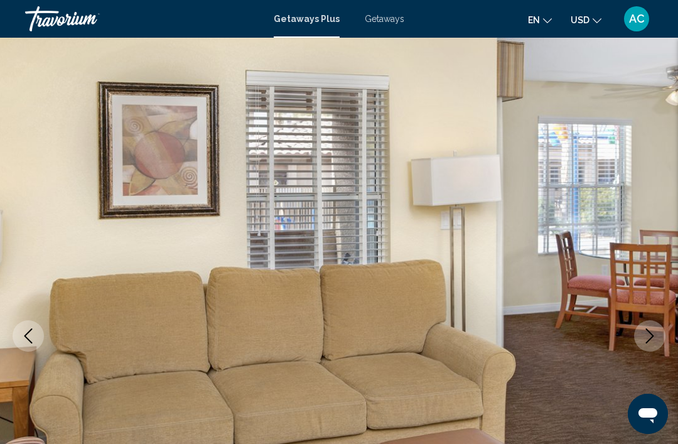
click at [639, 333] on button "Next image" at bounding box center [649, 335] width 31 height 31
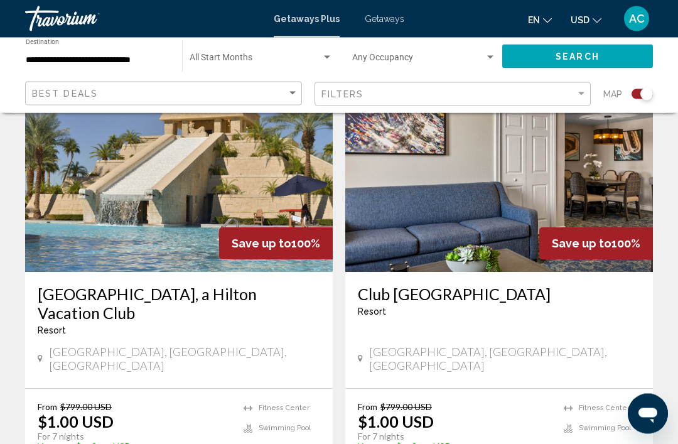
scroll to position [1849, 0]
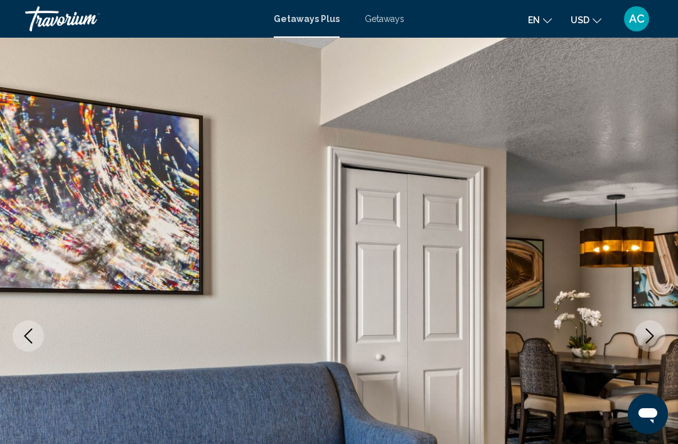
click at [643, 340] on icon "Next image" at bounding box center [649, 335] width 15 height 15
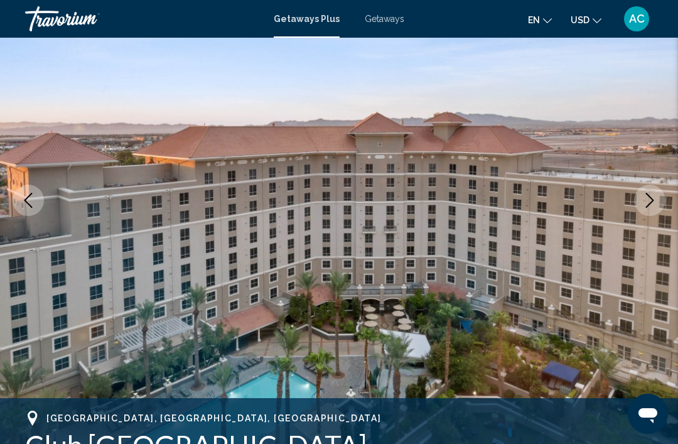
scroll to position [137, 0]
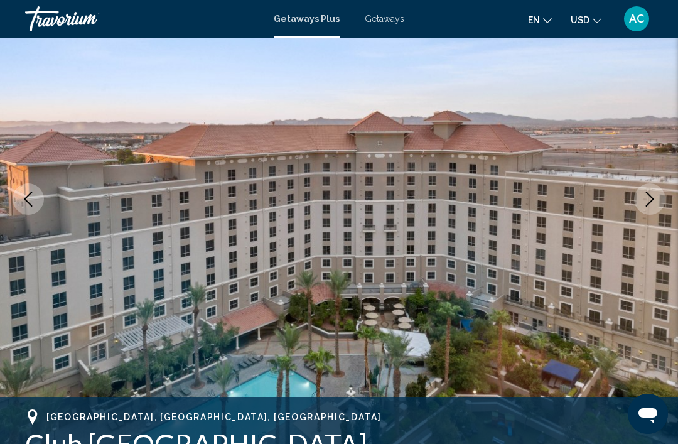
click at [637, 197] on button "Next image" at bounding box center [649, 198] width 31 height 31
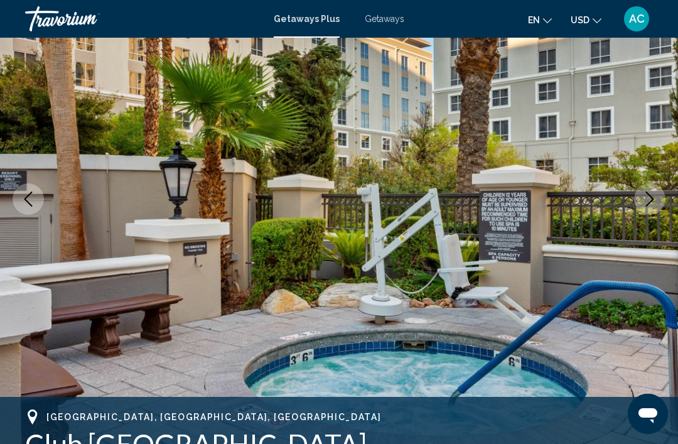
click at [638, 208] on button "Next image" at bounding box center [649, 198] width 31 height 31
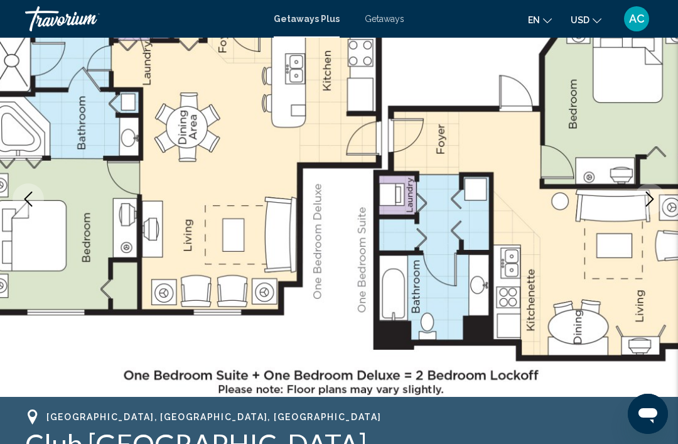
click at [642, 201] on icon "Next image" at bounding box center [649, 198] width 15 height 15
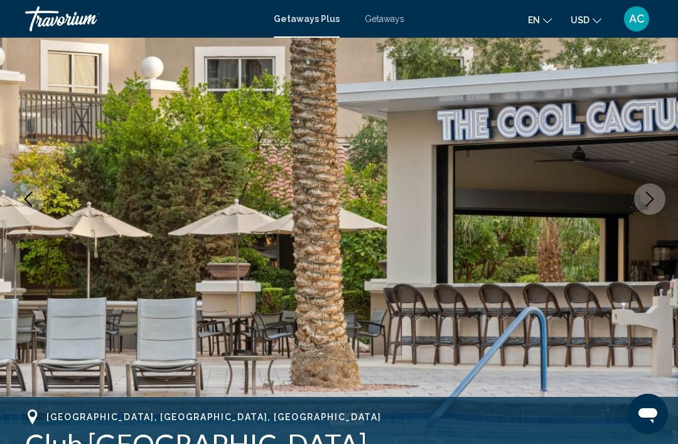
click at [641, 206] on button "Next image" at bounding box center [649, 198] width 31 height 31
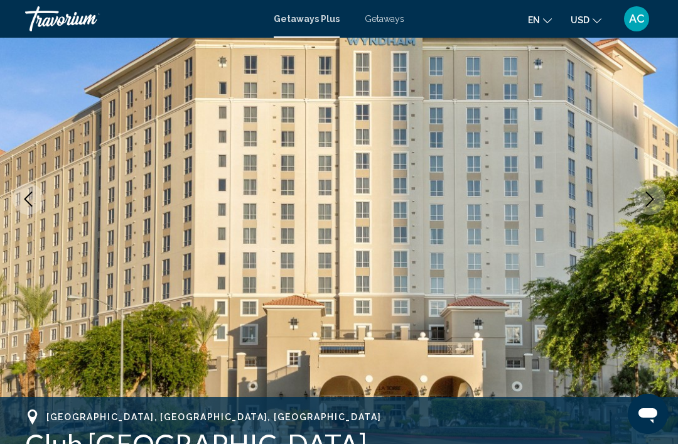
click at [643, 202] on icon "Next image" at bounding box center [649, 198] width 15 height 15
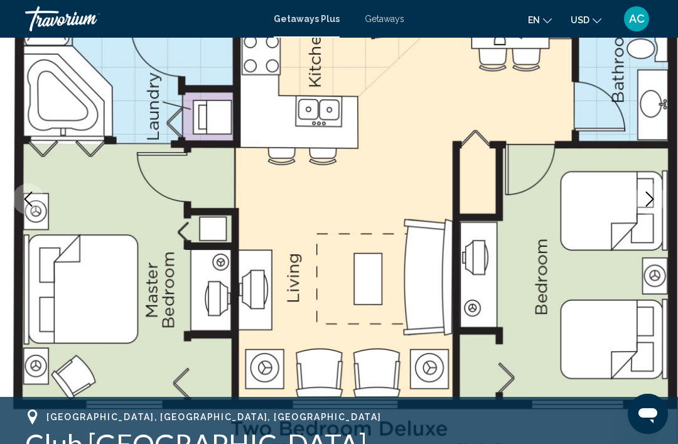
click at [643, 201] on icon "Next image" at bounding box center [649, 198] width 15 height 15
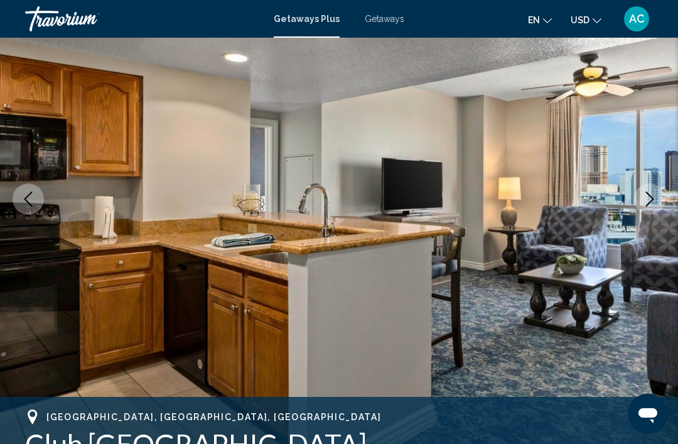
click at [643, 202] on icon "Next image" at bounding box center [649, 198] width 15 height 15
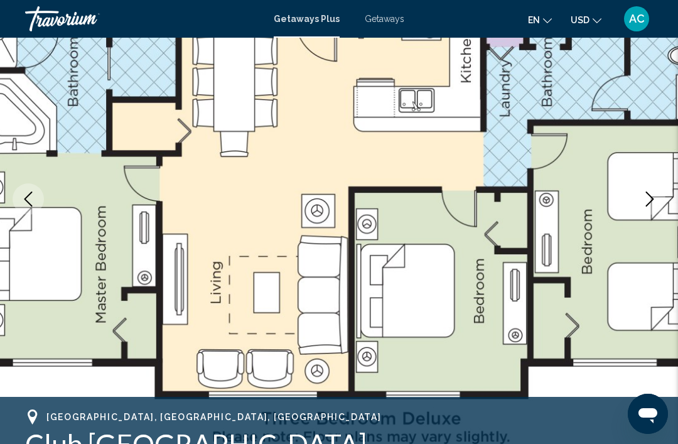
click at [644, 206] on button "Next image" at bounding box center [649, 198] width 31 height 31
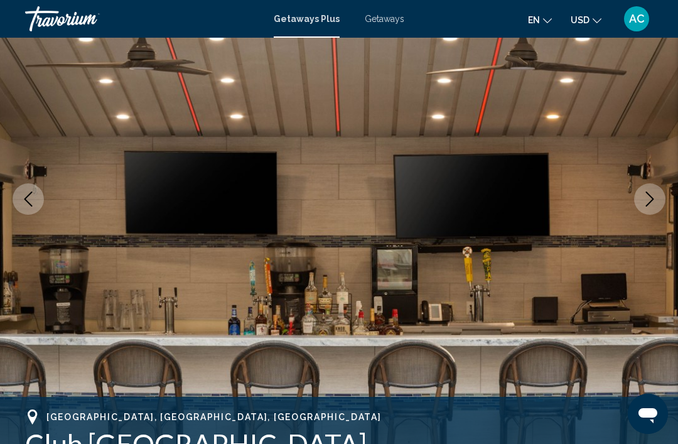
click at [16, 200] on button "Previous image" at bounding box center [28, 198] width 31 height 31
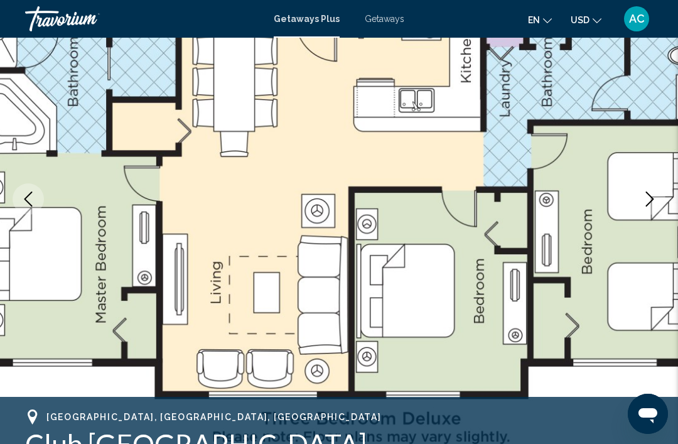
click at [31, 201] on icon "Previous image" at bounding box center [28, 198] width 15 height 15
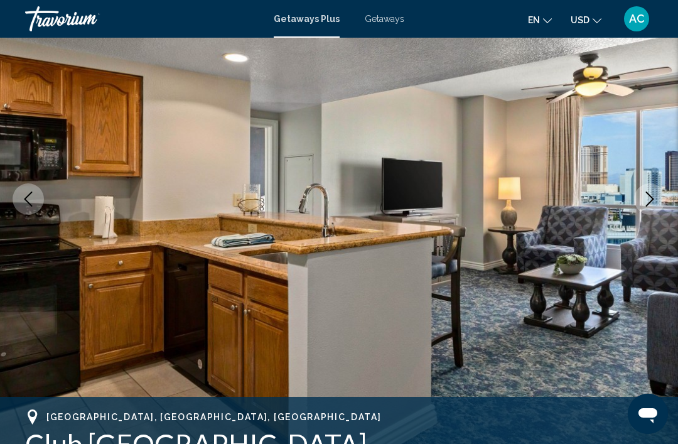
click at [646, 199] on icon "Next image" at bounding box center [649, 198] width 15 height 15
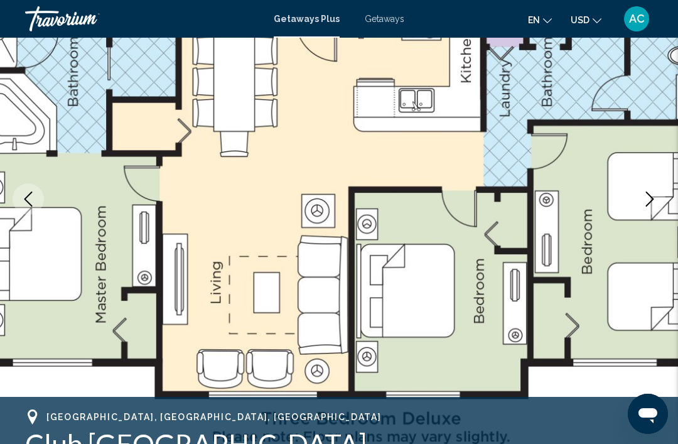
click at [643, 200] on icon "Next image" at bounding box center [649, 198] width 15 height 15
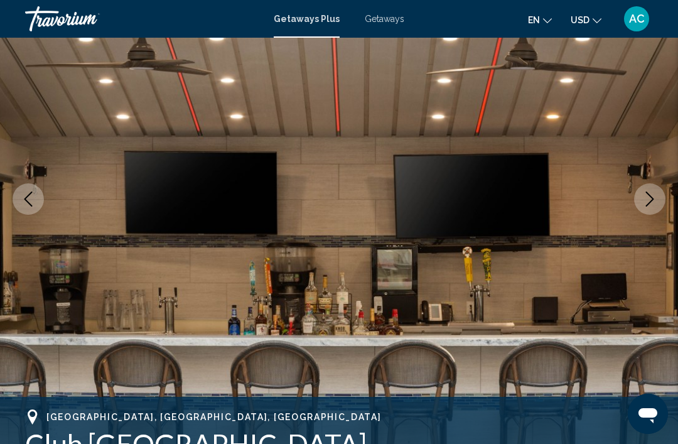
click at [644, 202] on icon "Next image" at bounding box center [649, 198] width 15 height 15
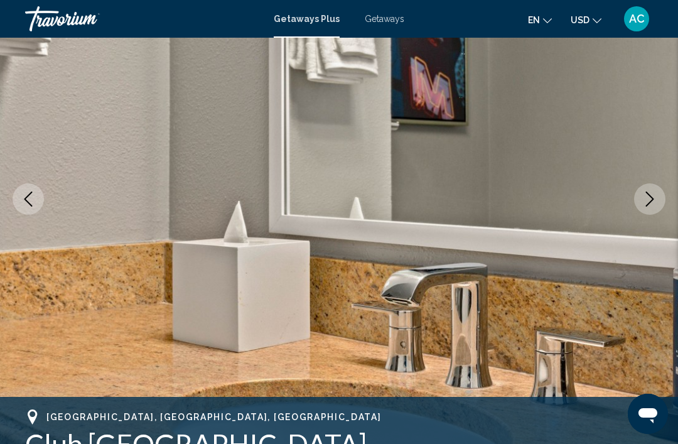
click at [643, 201] on icon "Next image" at bounding box center [649, 198] width 15 height 15
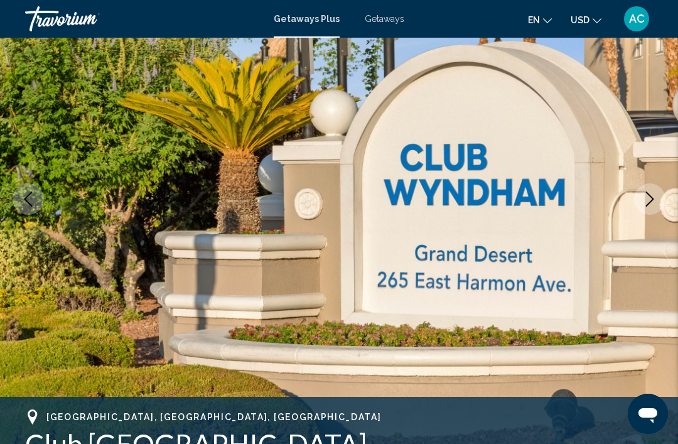
click at [644, 203] on icon "Next image" at bounding box center [649, 198] width 15 height 15
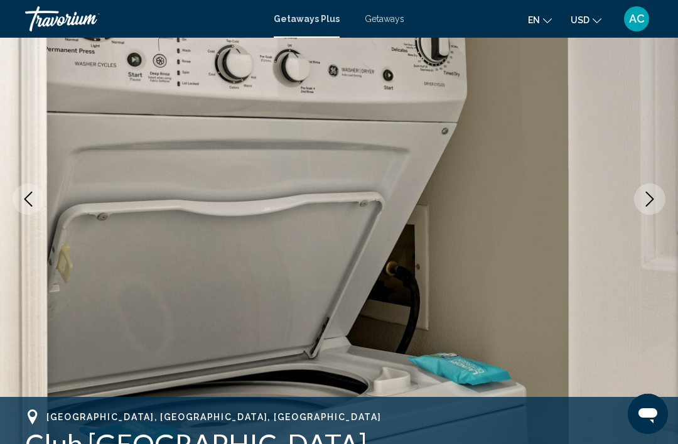
click at [644, 203] on icon "Next image" at bounding box center [649, 198] width 15 height 15
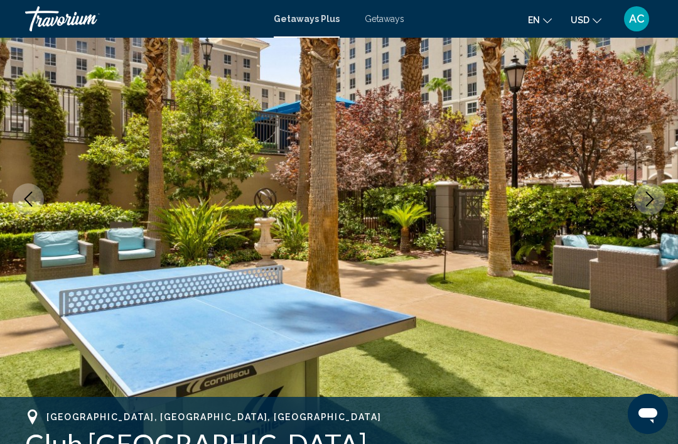
click at [644, 206] on icon "Next image" at bounding box center [649, 198] width 15 height 15
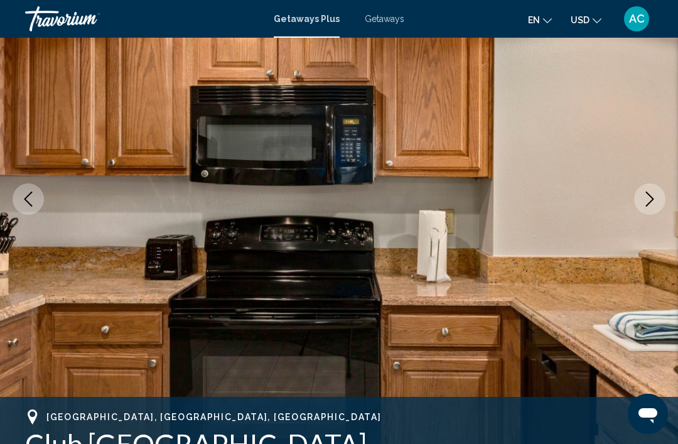
click at [646, 206] on icon "Next image" at bounding box center [650, 198] width 8 height 15
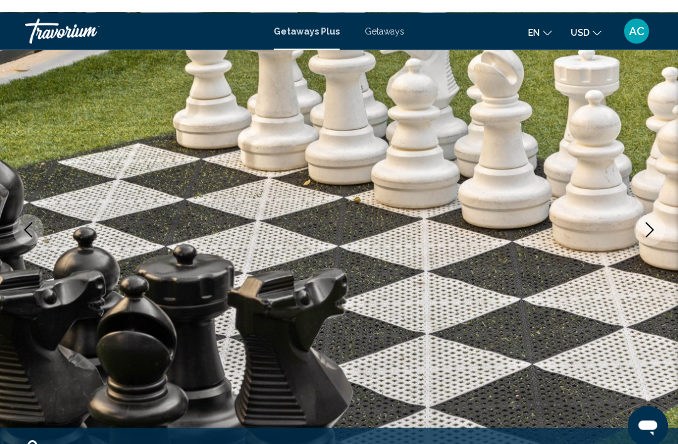
scroll to position [0, 0]
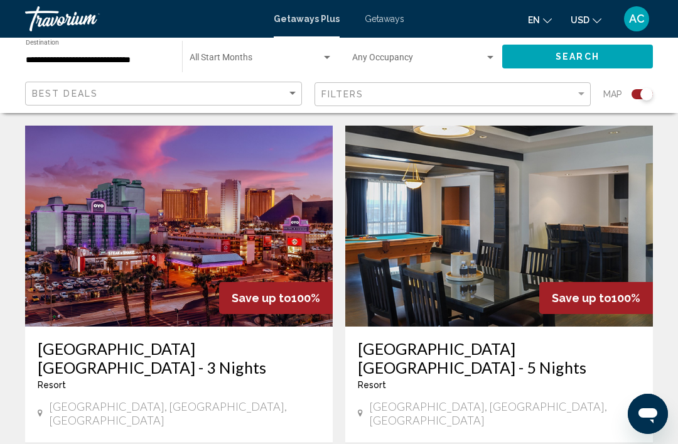
scroll to position [2714, 0]
